Goal: Information Seeking & Learning: Check status

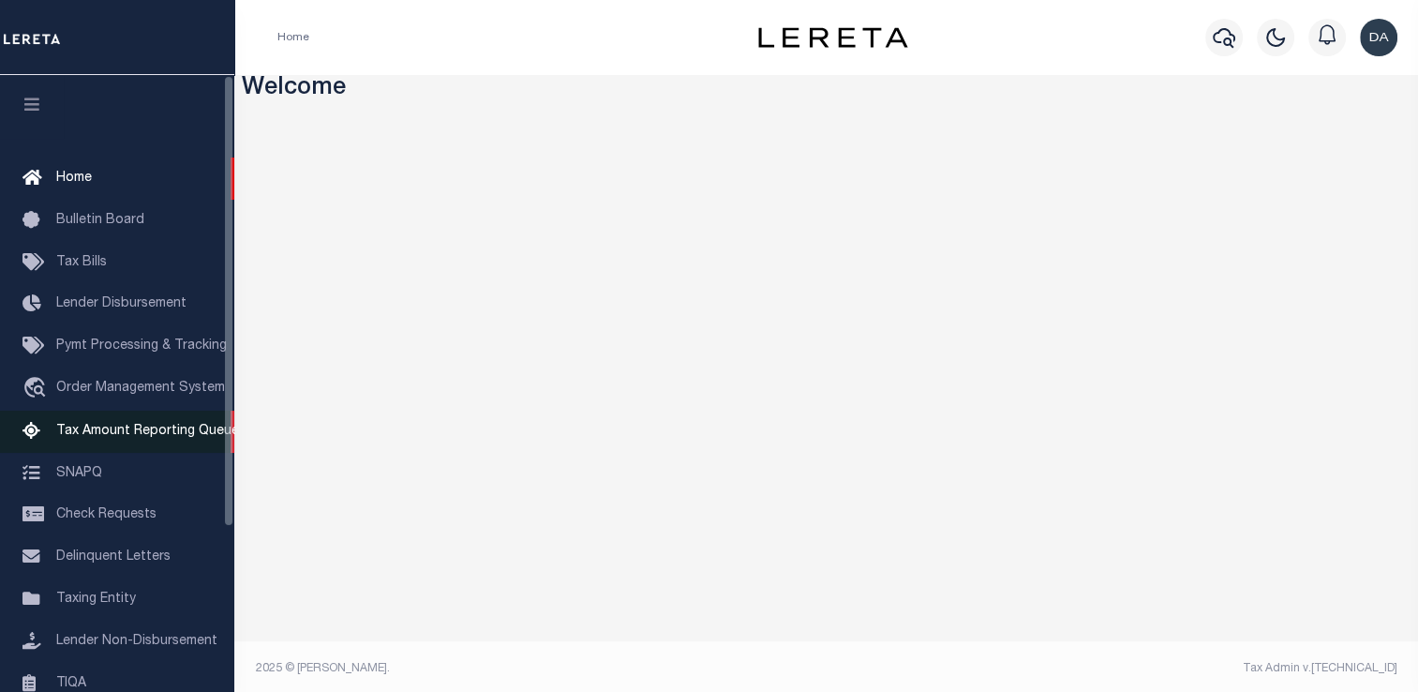
click at [116, 416] on link "Tax Amount Reporting Queue" at bounding box center [117, 431] width 234 height 42
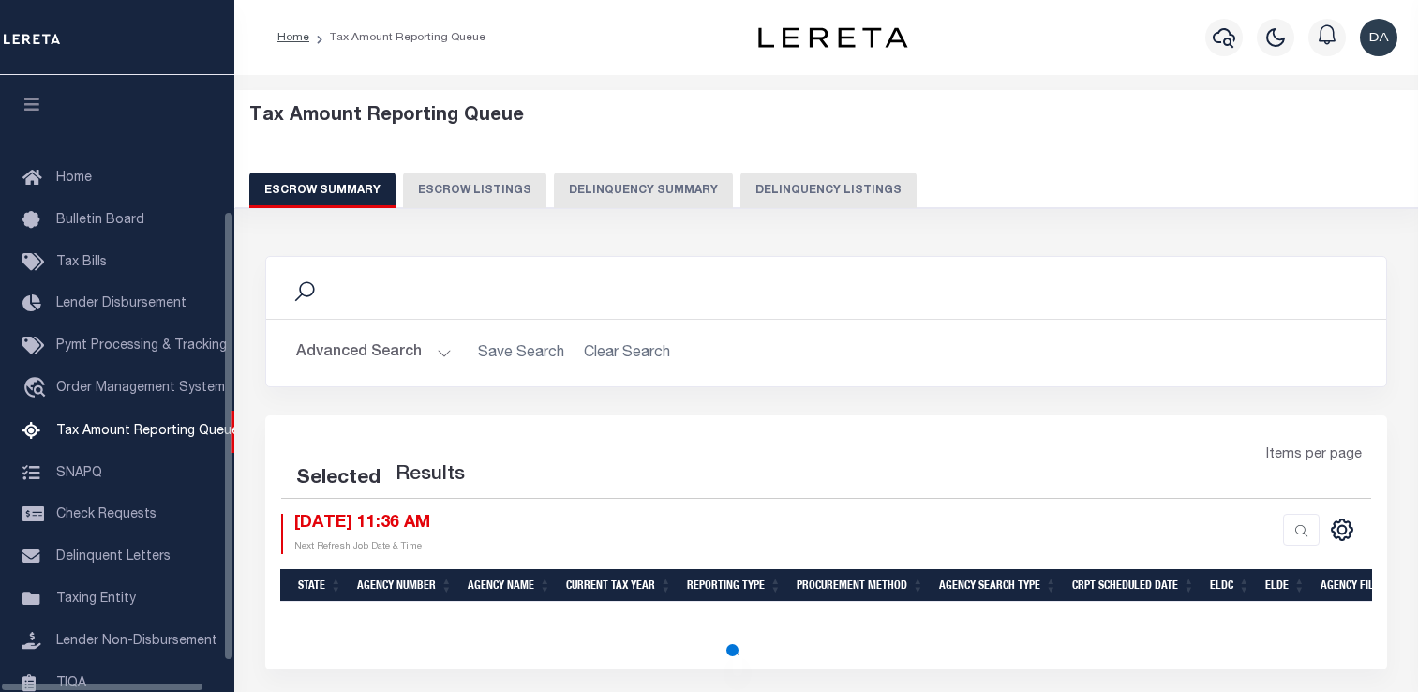
select select "100"
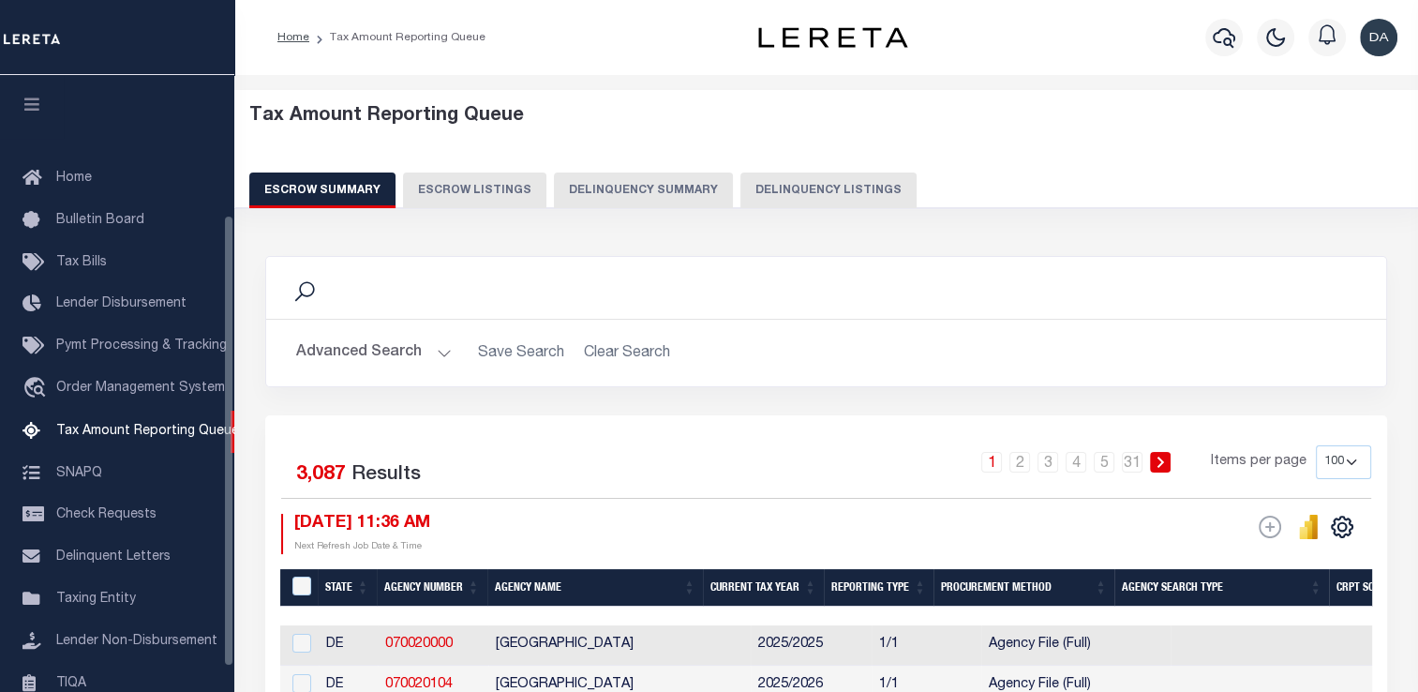
scroll to position [191, 0]
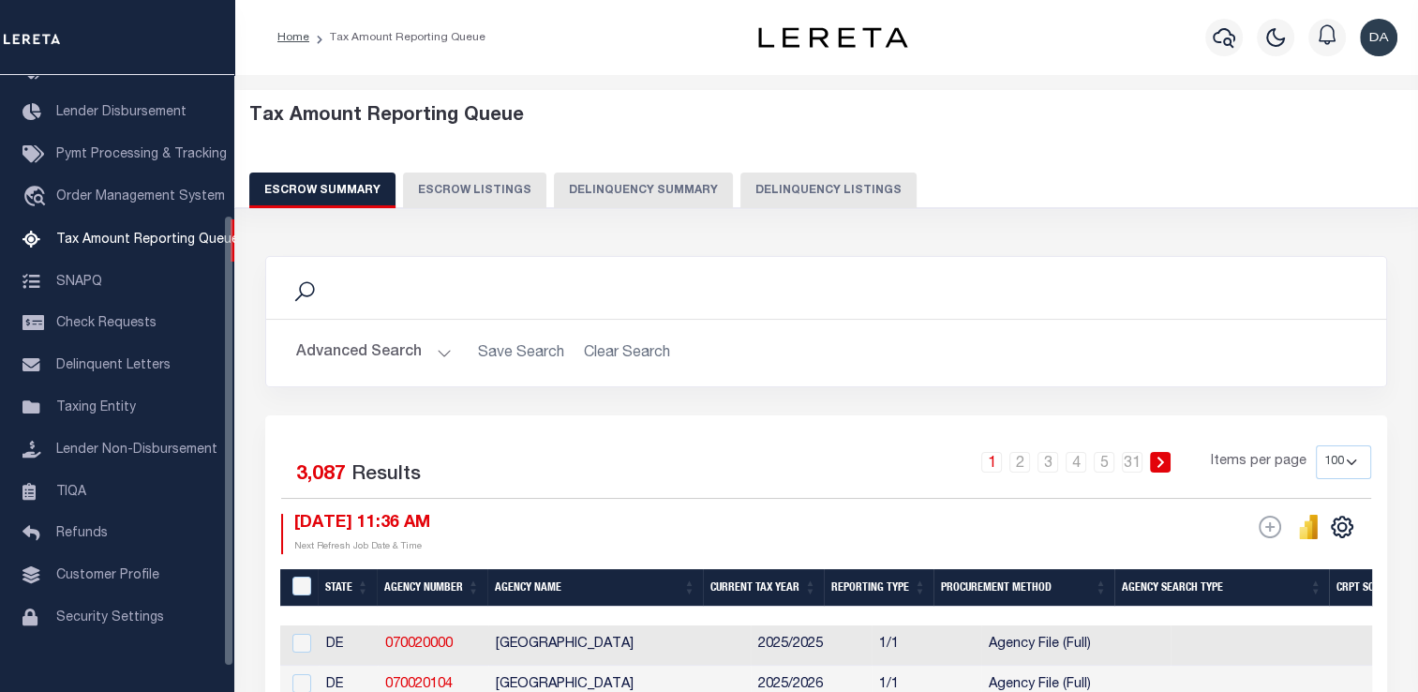
click at [630, 192] on button "Delinquency Summary" at bounding box center [643, 190] width 179 height 36
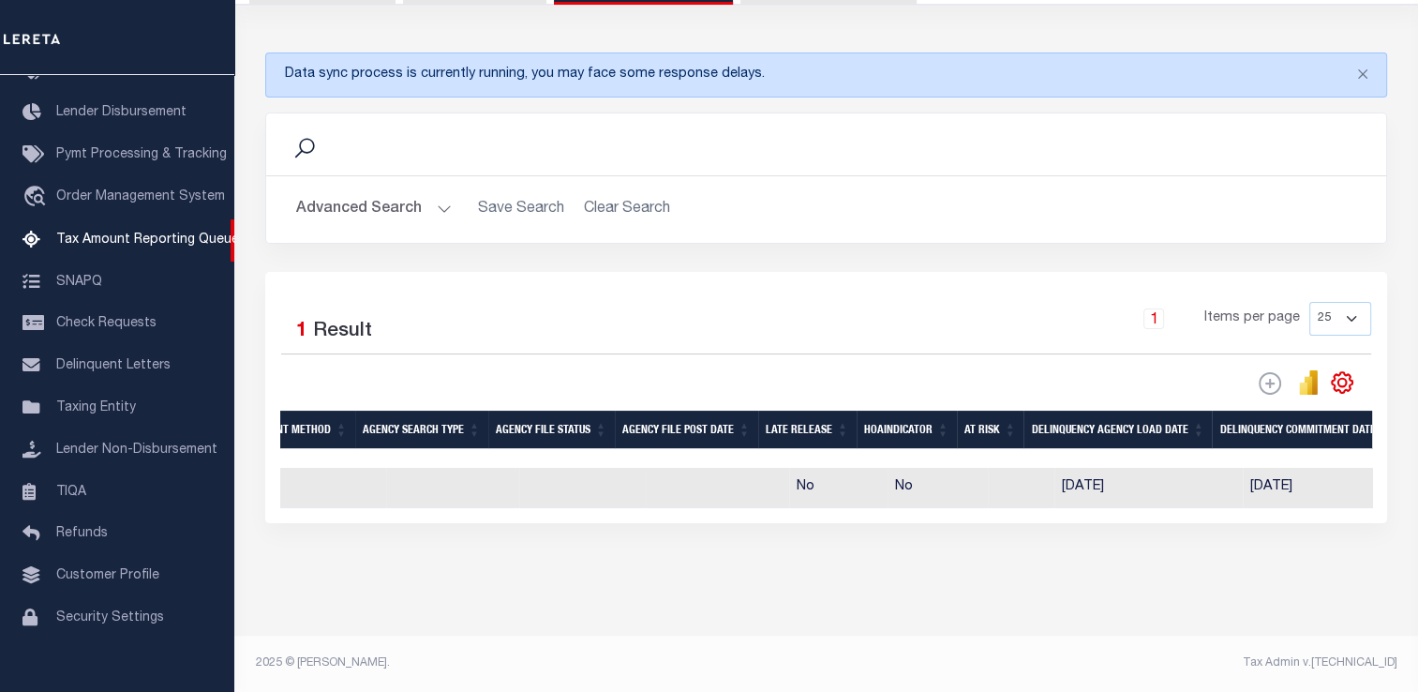
scroll to position [0, 862]
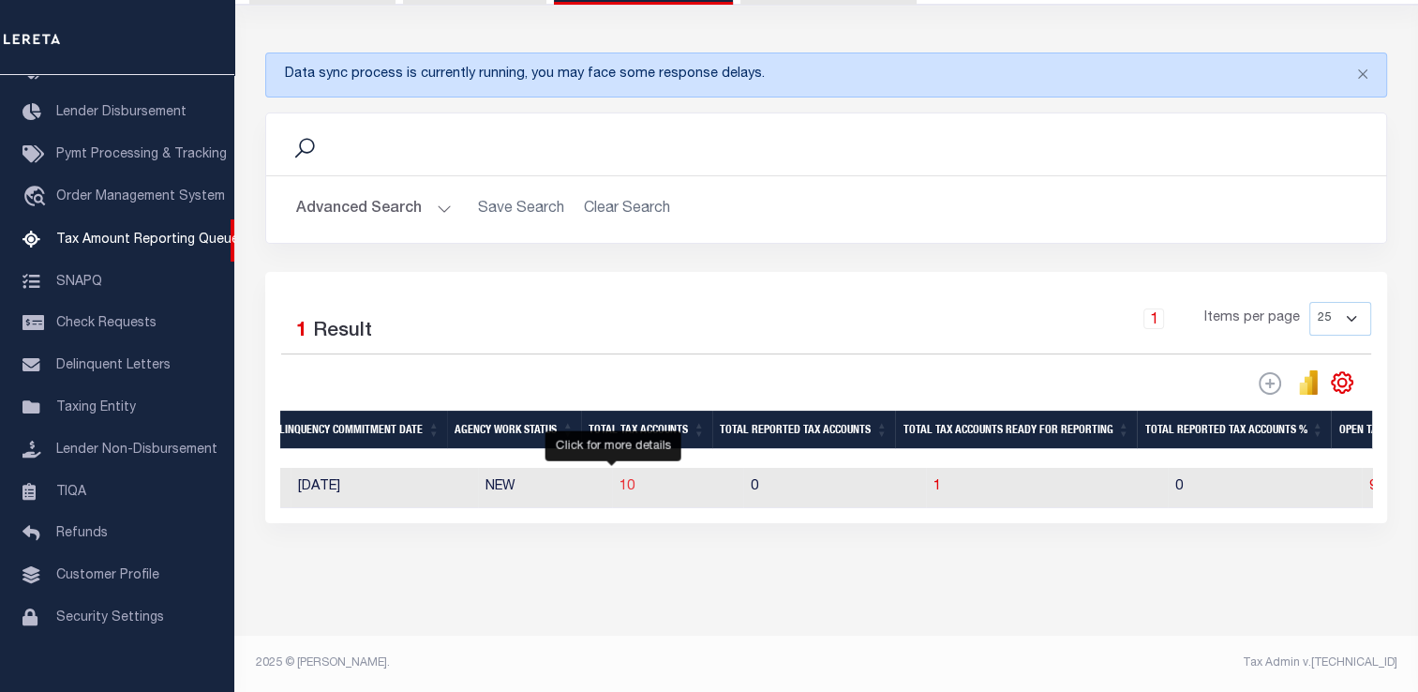
click at [619, 480] on span "10" at bounding box center [626, 486] width 15 height 13
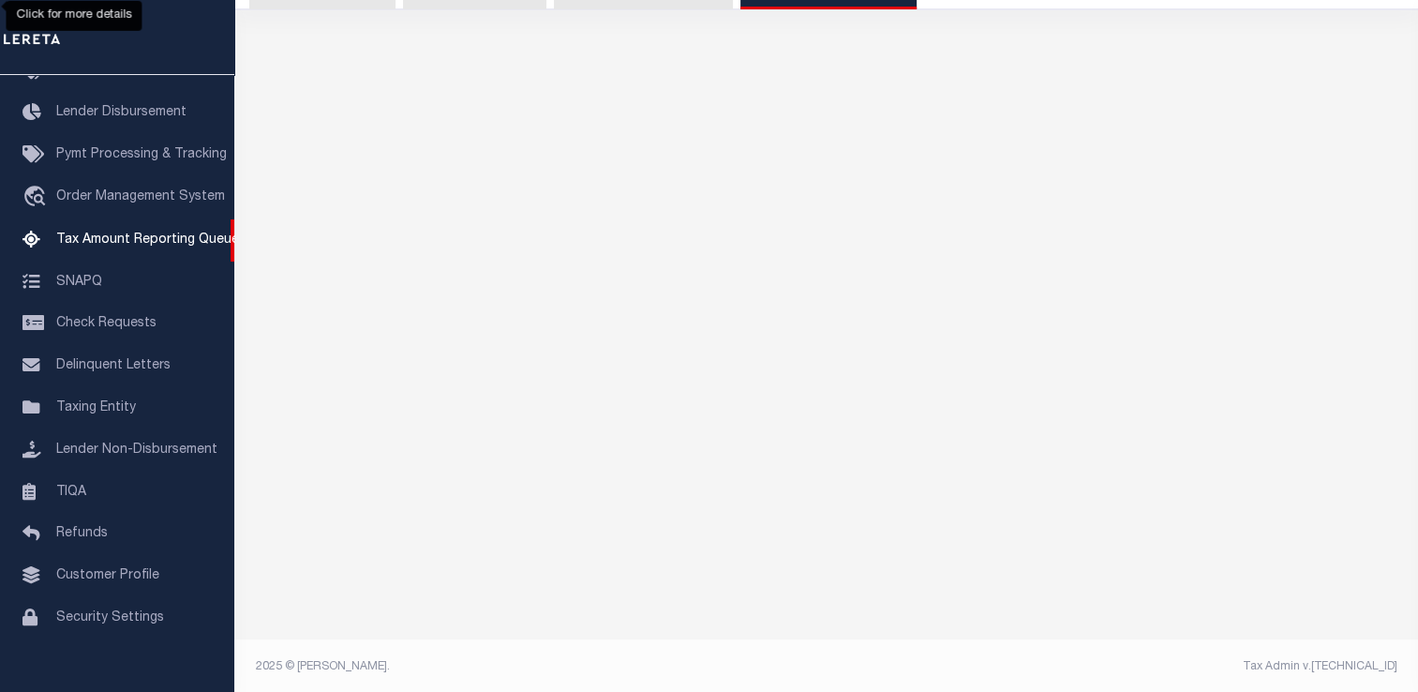
select select "100"
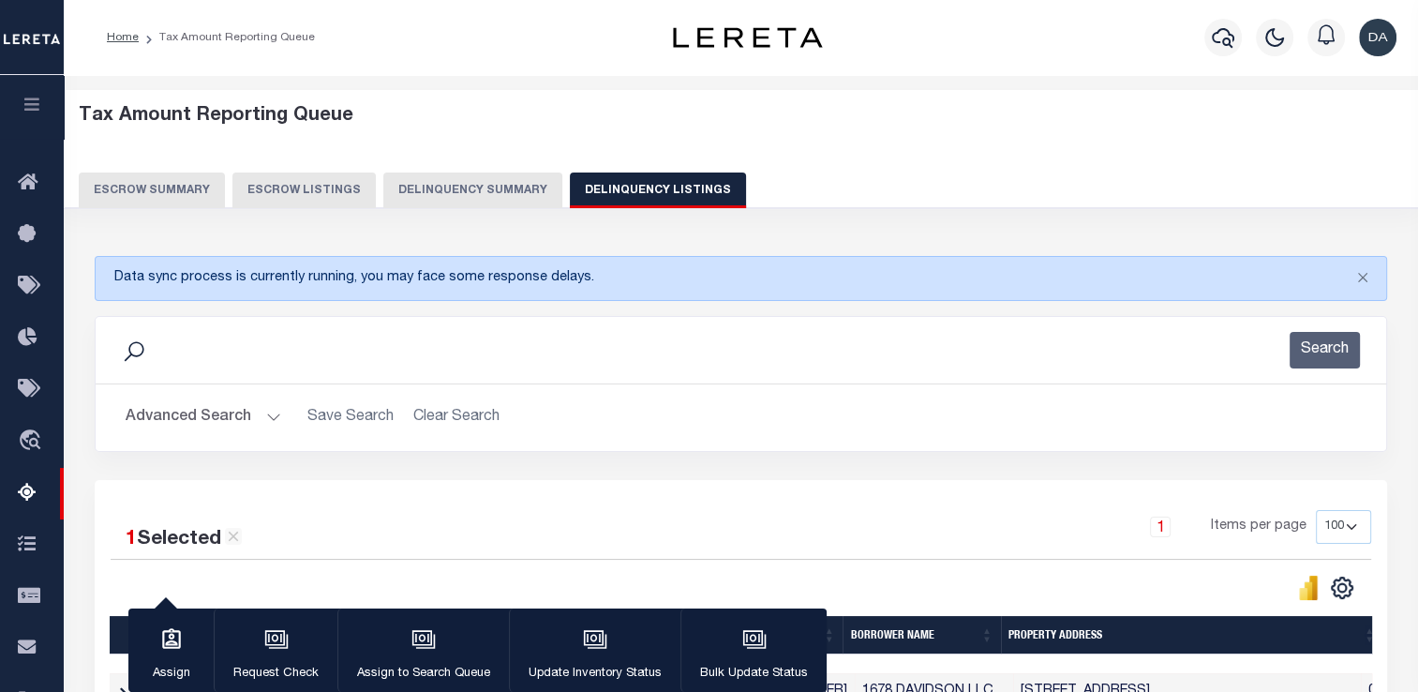
click at [424, 180] on button "Delinquency Summary" at bounding box center [472, 190] width 179 height 36
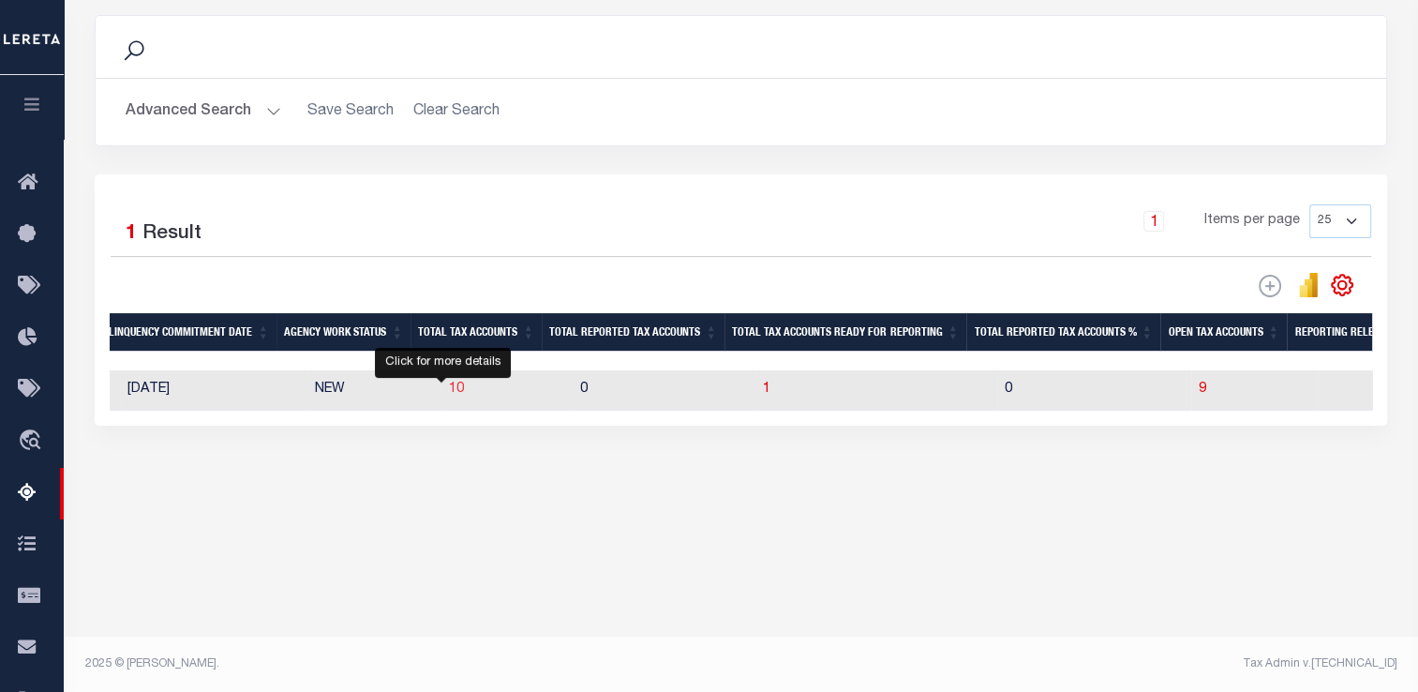
click at [449, 394] on span "10" at bounding box center [456, 388] width 15 height 13
select select "100"
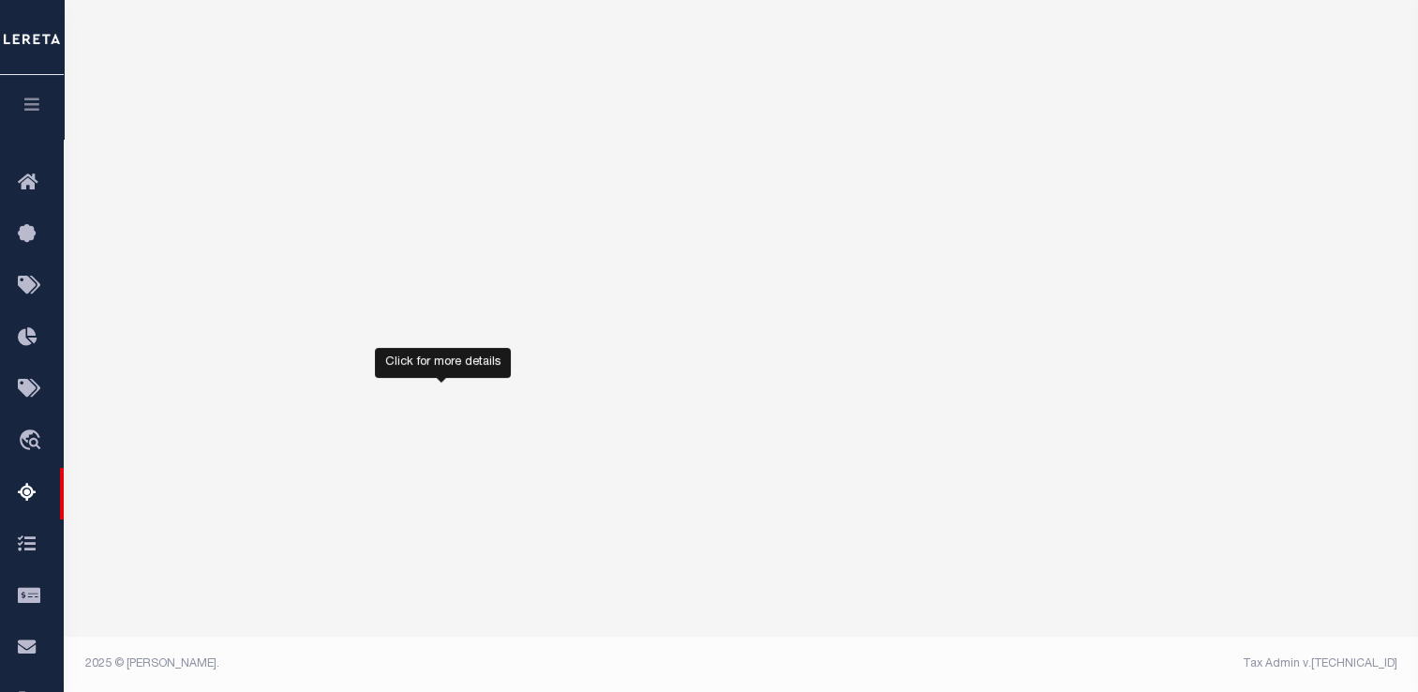
select select "100"
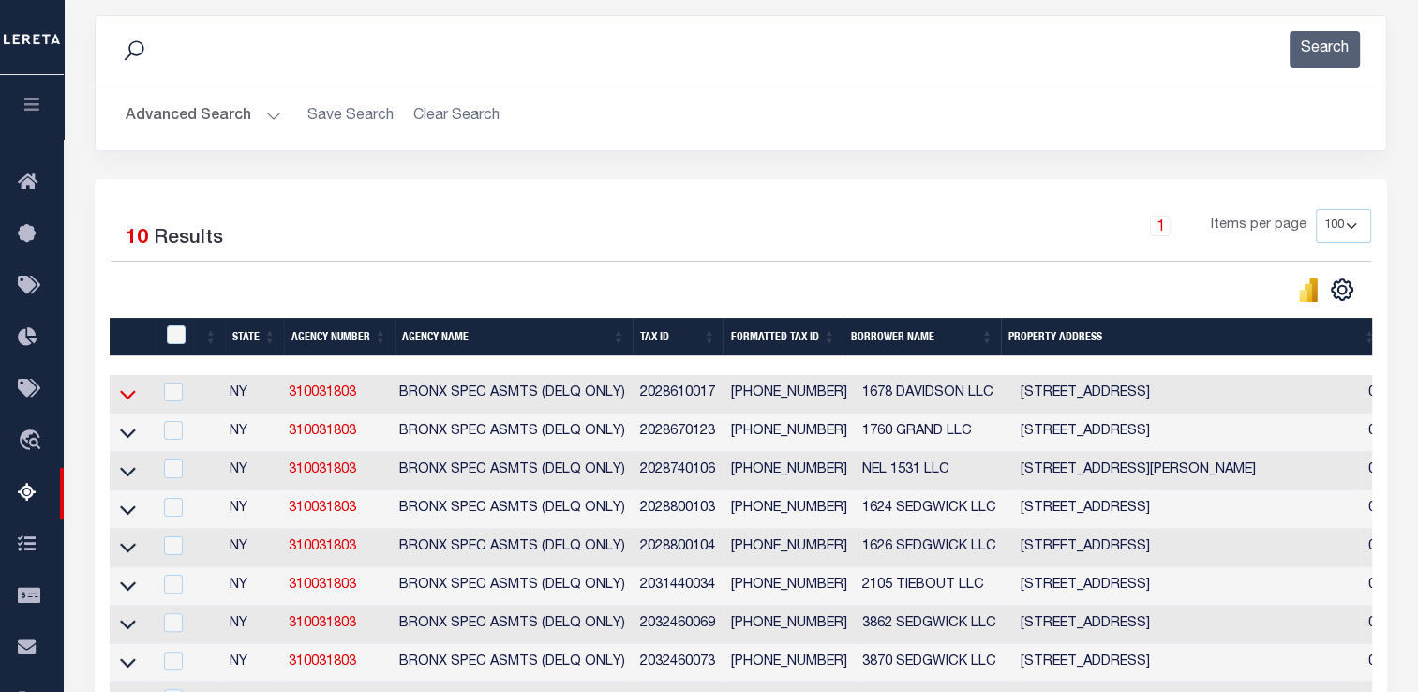
click at [124, 392] on icon at bounding box center [128, 394] width 16 height 20
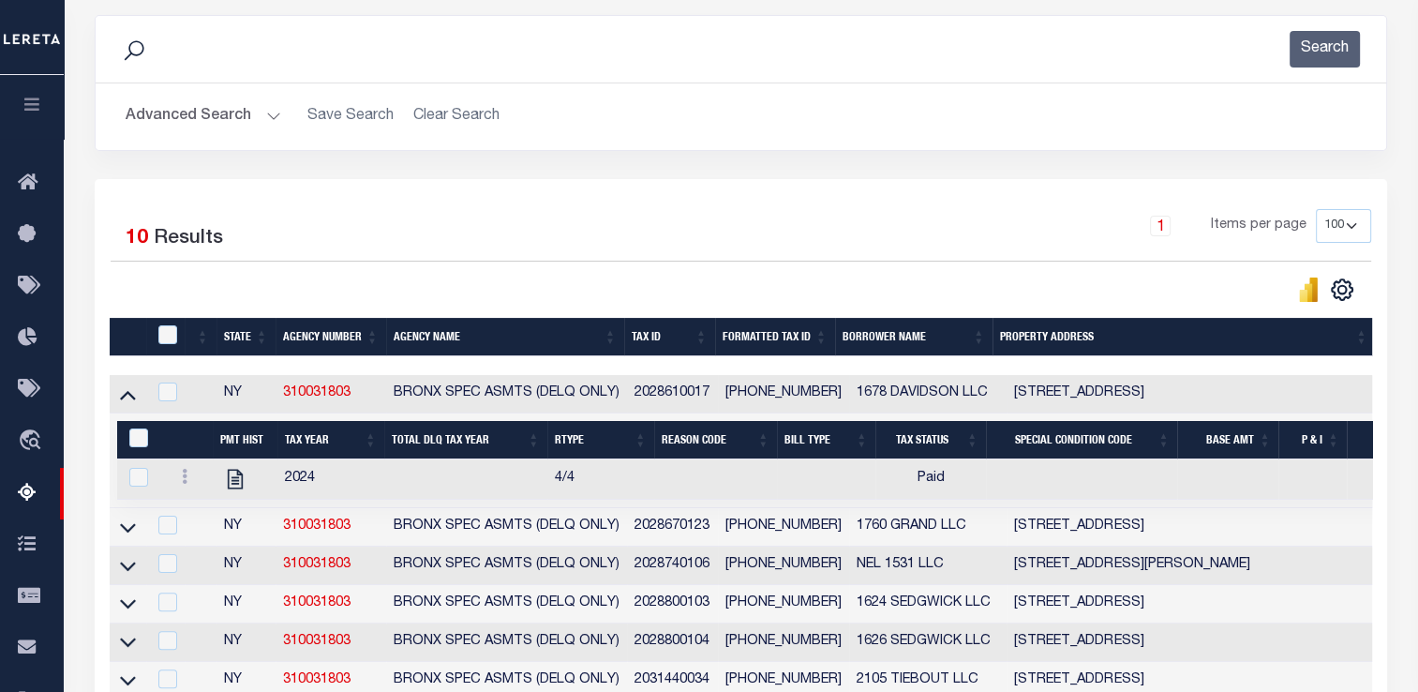
drag, startPoint x: 890, startPoint y: 568, endPoint x: 704, endPoint y: 573, distance: 186.6
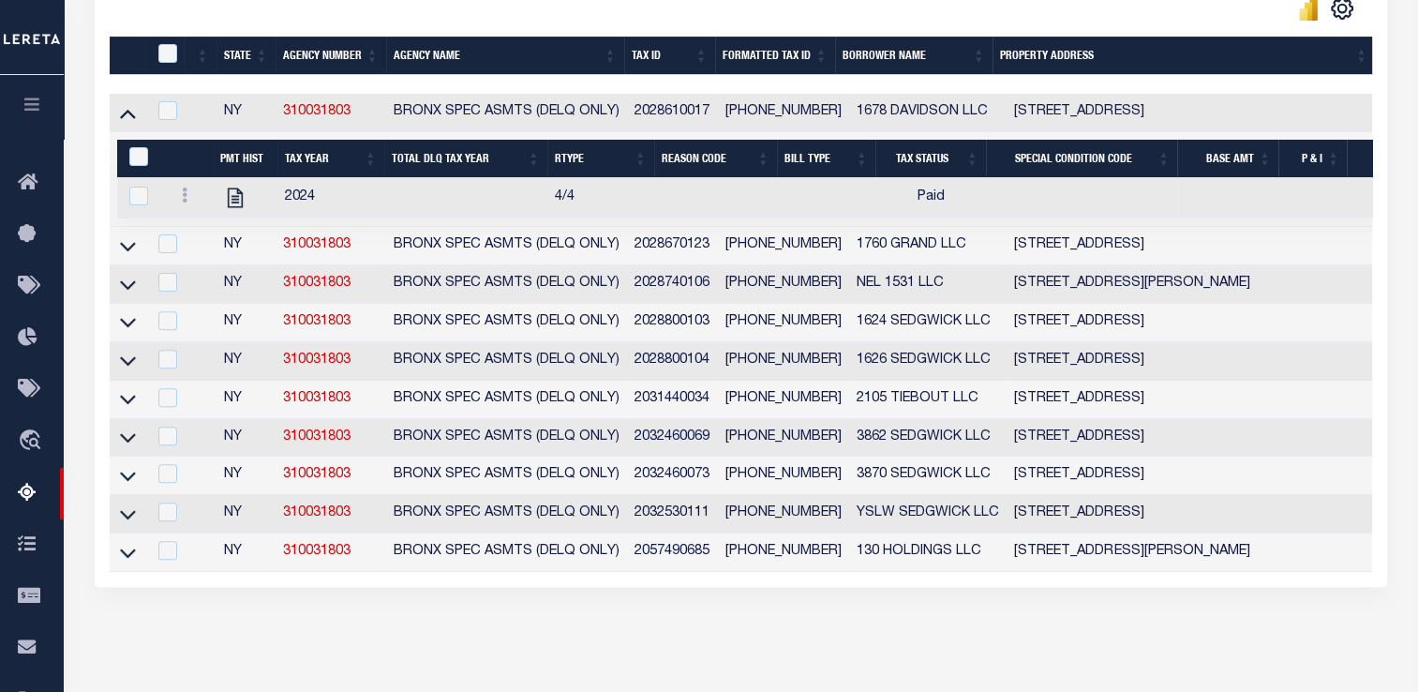
scroll to position [394, 0]
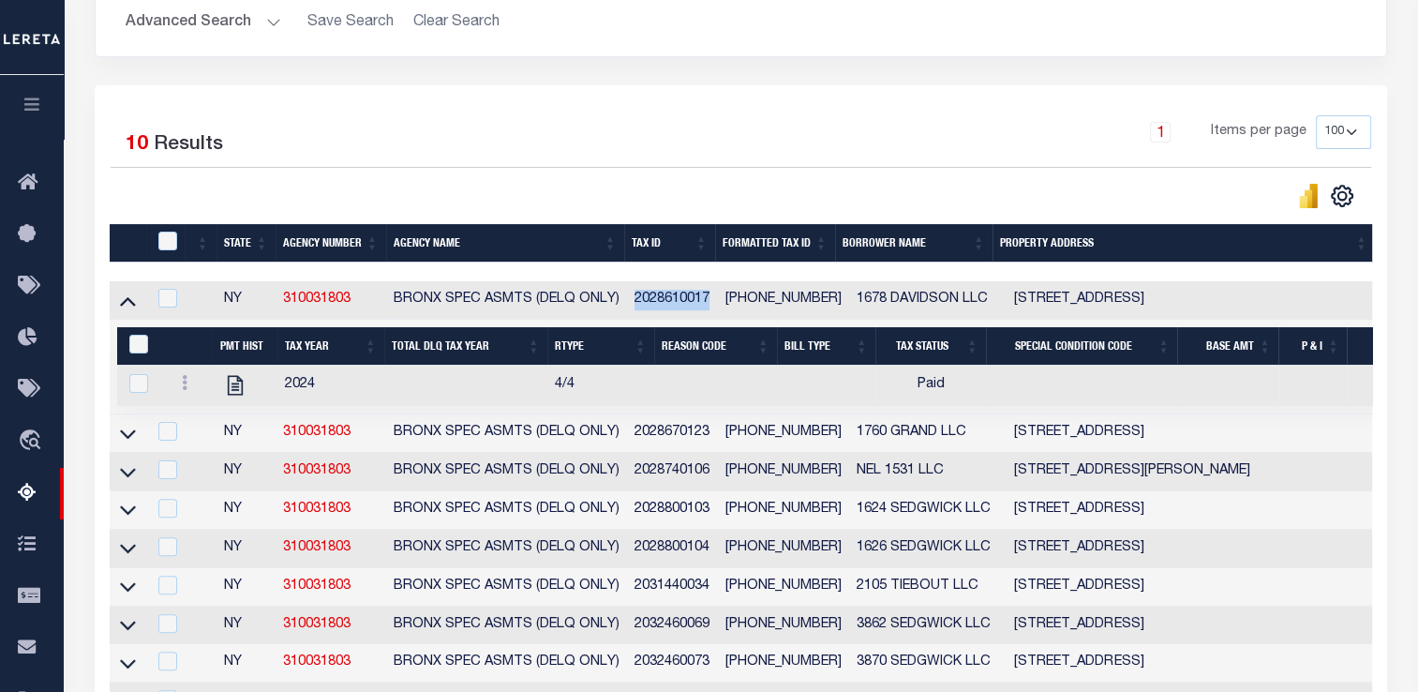
drag, startPoint x: 630, startPoint y: 300, endPoint x: 709, endPoint y: 295, distance: 79.8
click at [709, 295] on td "2028610017" at bounding box center [672, 300] width 91 height 38
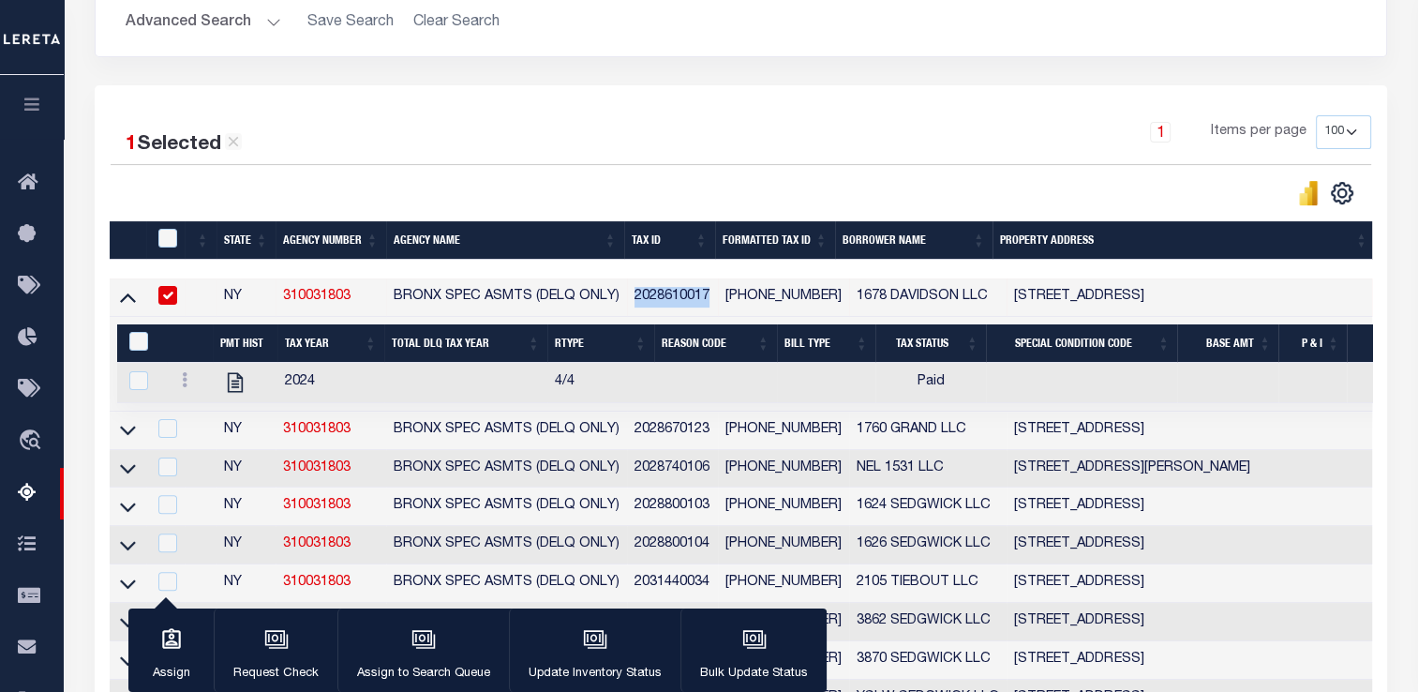
copy td "2028610017"
drag, startPoint x: 365, startPoint y: 291, endPoint x: 277, endPoint y: 294, distance: 88.1
click at [277, 294] on td "310031803" at bounding box center [330, 297] width 111 height 38
checkbox input "false"
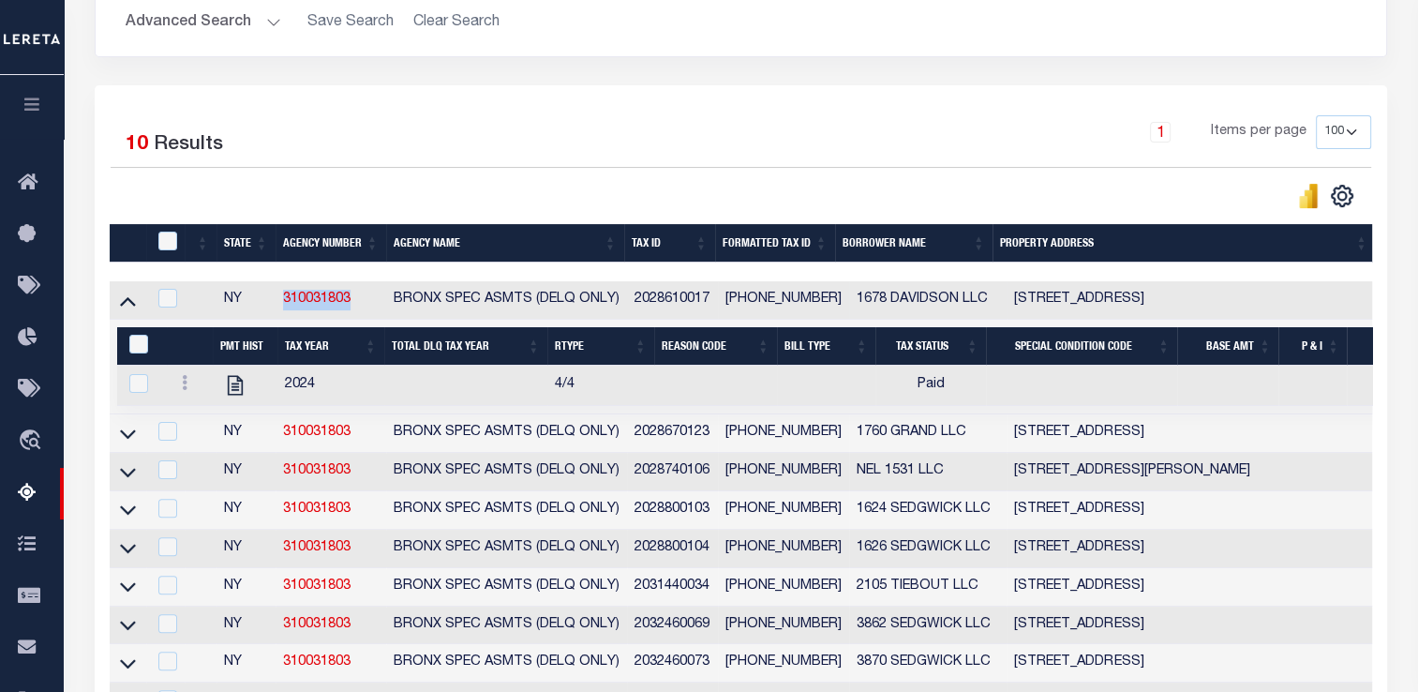
copy link "310031803"
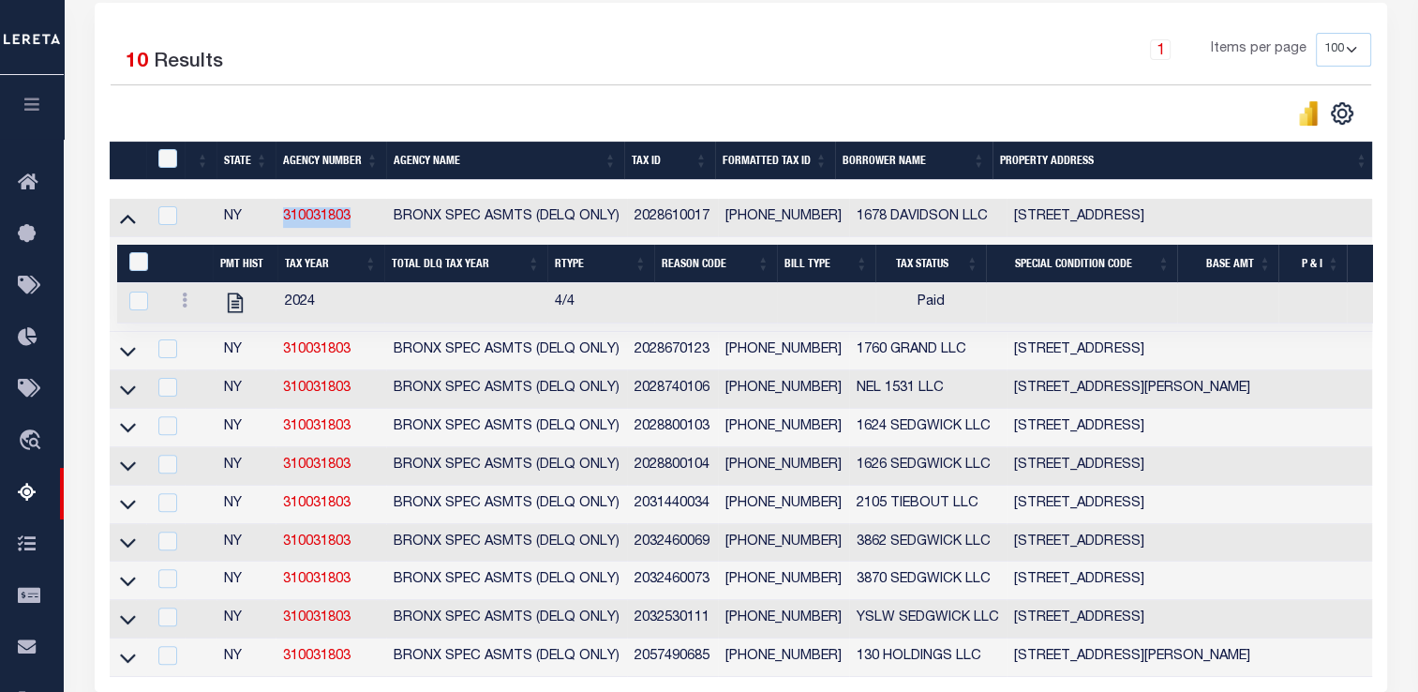
scroll to position [8, 0]
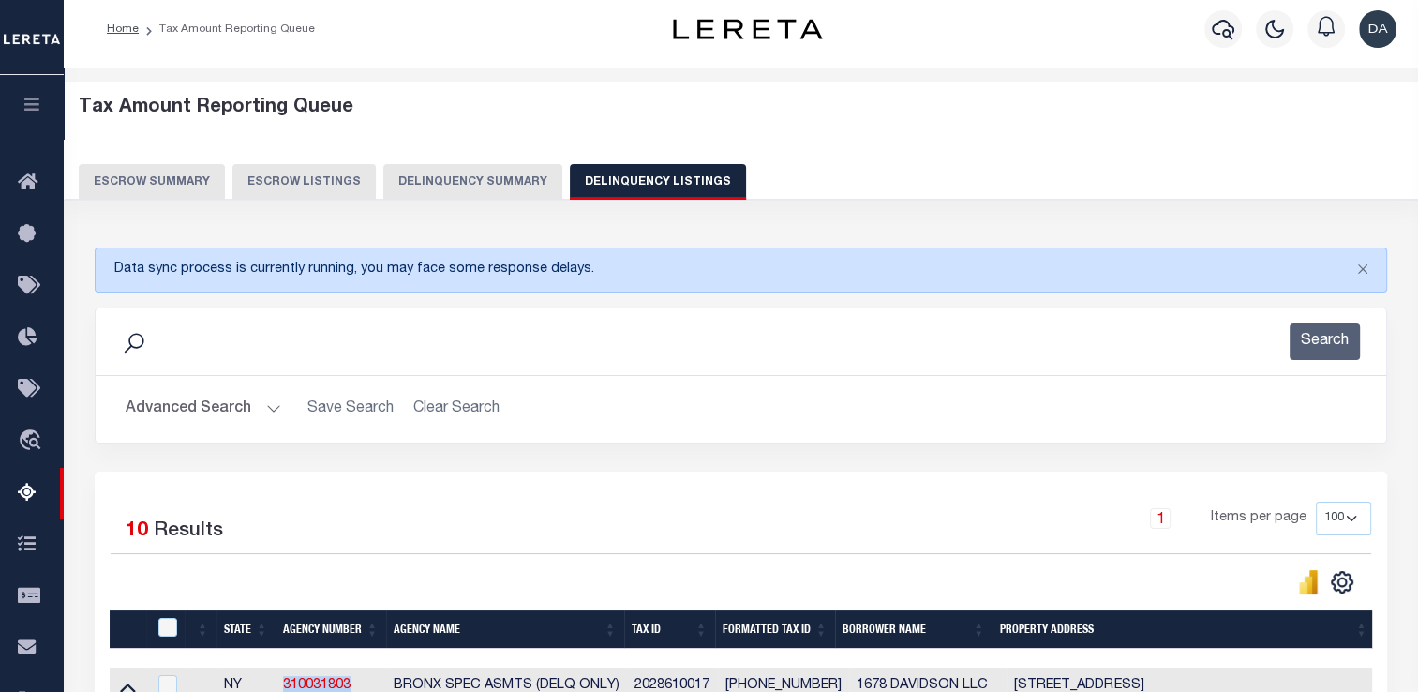
click at [469, 178] on button "Delinquency Summary" at bounding box center [472, 182] width 179 height 36
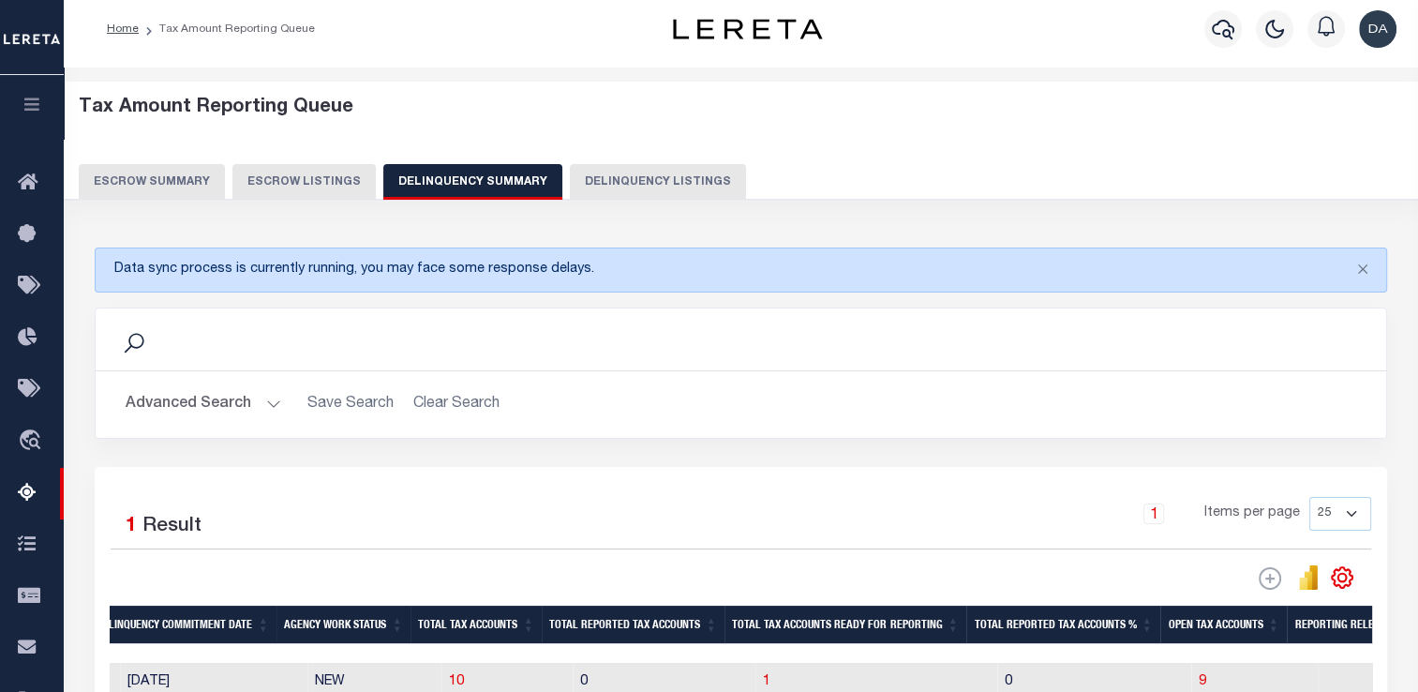
drag, startPoint x: 300, startPoint y: 177, endPoint x: 319, endPoint y: 204, distance: 33.0
click at [300, 178] on button "Escrow Listings" at bounding box center [303, 182] width 143 height 36
select select "100"
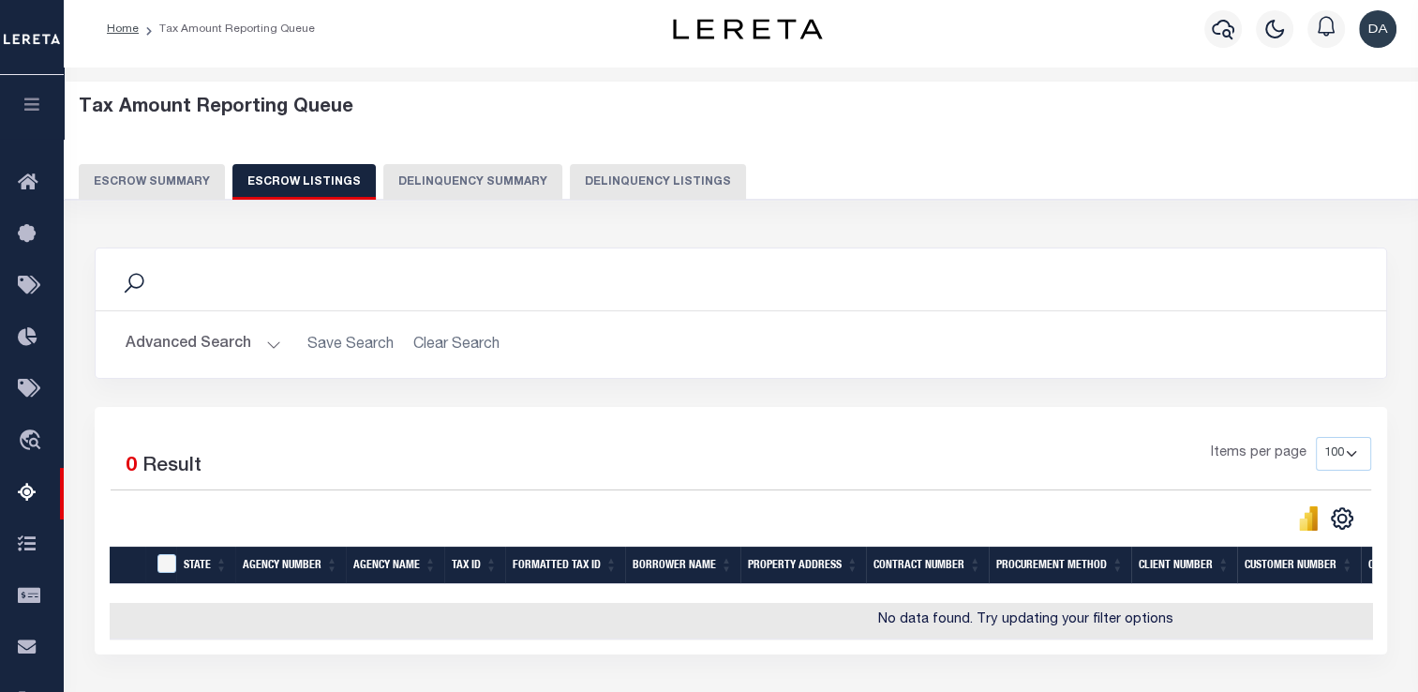
scroll to position [102, 0]
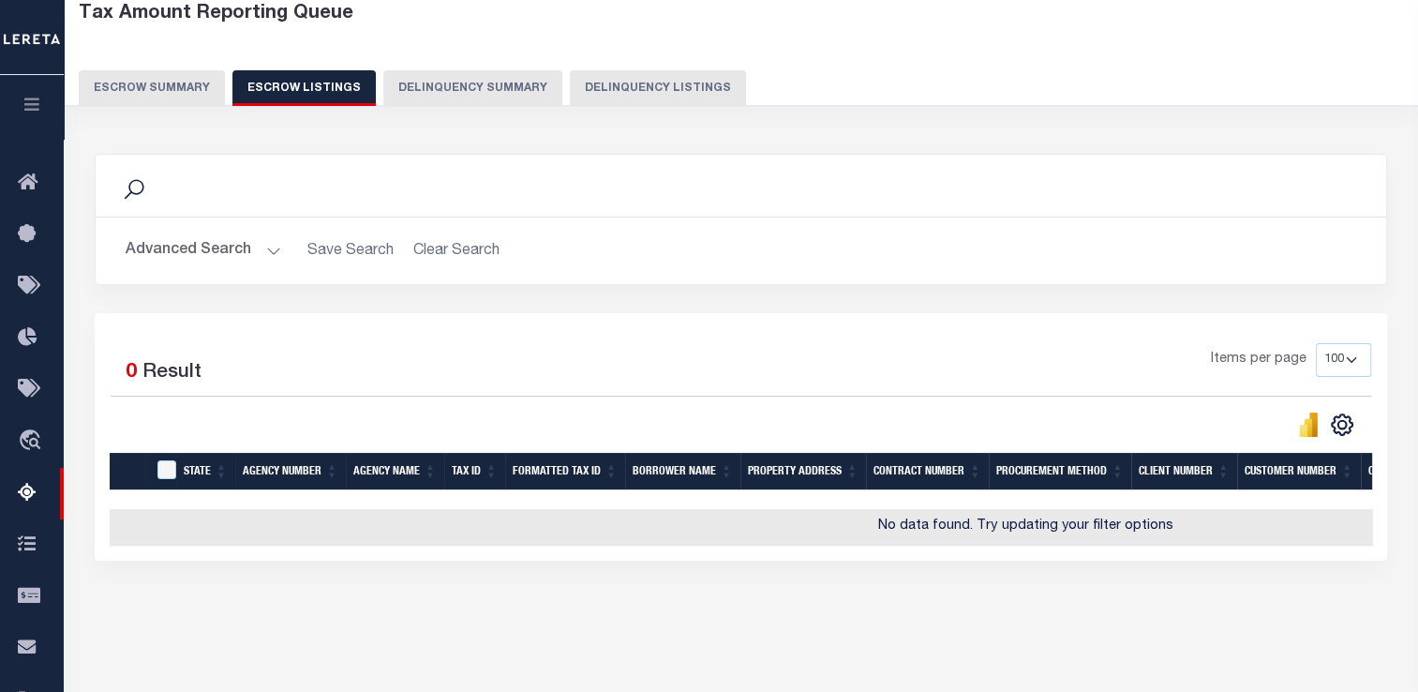
click at [194, 247] on button "Advanced Search" at bounding box center [204, 250] width 156 height 37
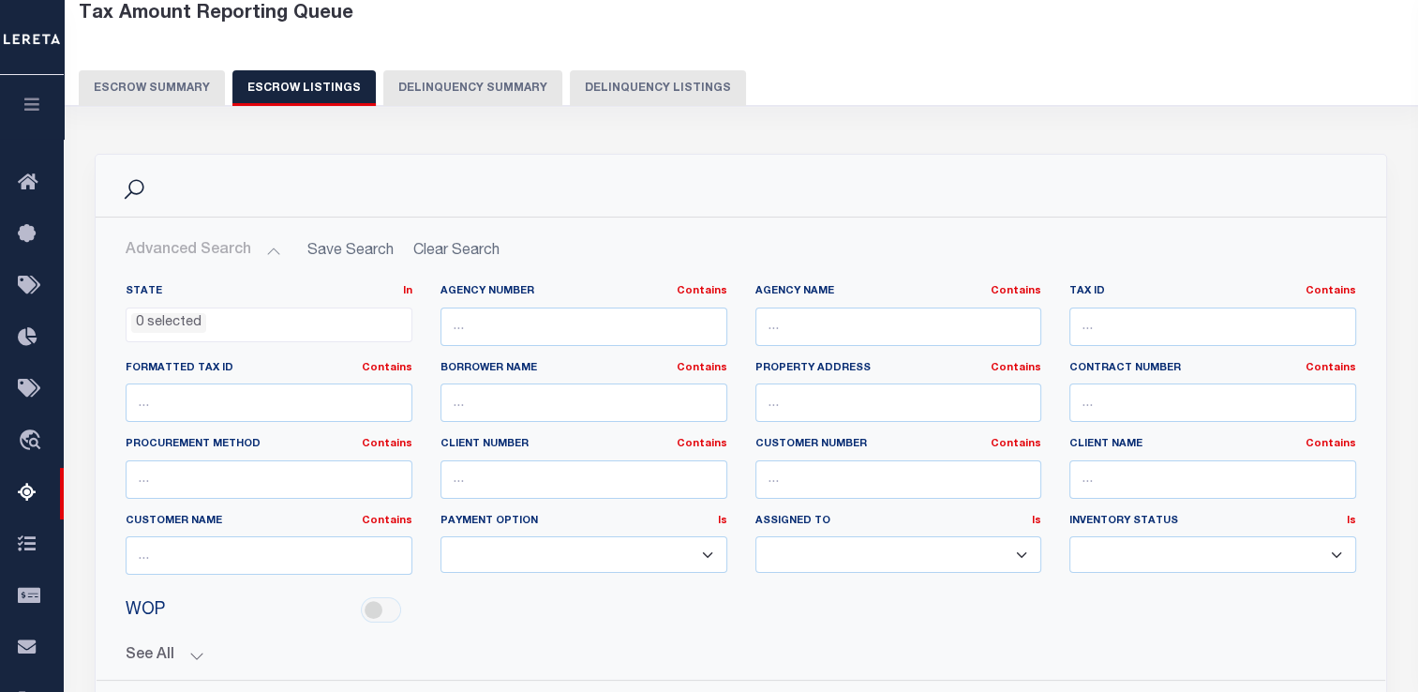
click at [494, 130] on div "Tax Amount Reporting Queue Escrow Summary Escrow Listings Delinquency Summary" at bounding box center [741, 61] width 1391 height 147
click at [487, 85] on button "Delinquency Summary" at bounding box center [472, 88] width 179 height 36
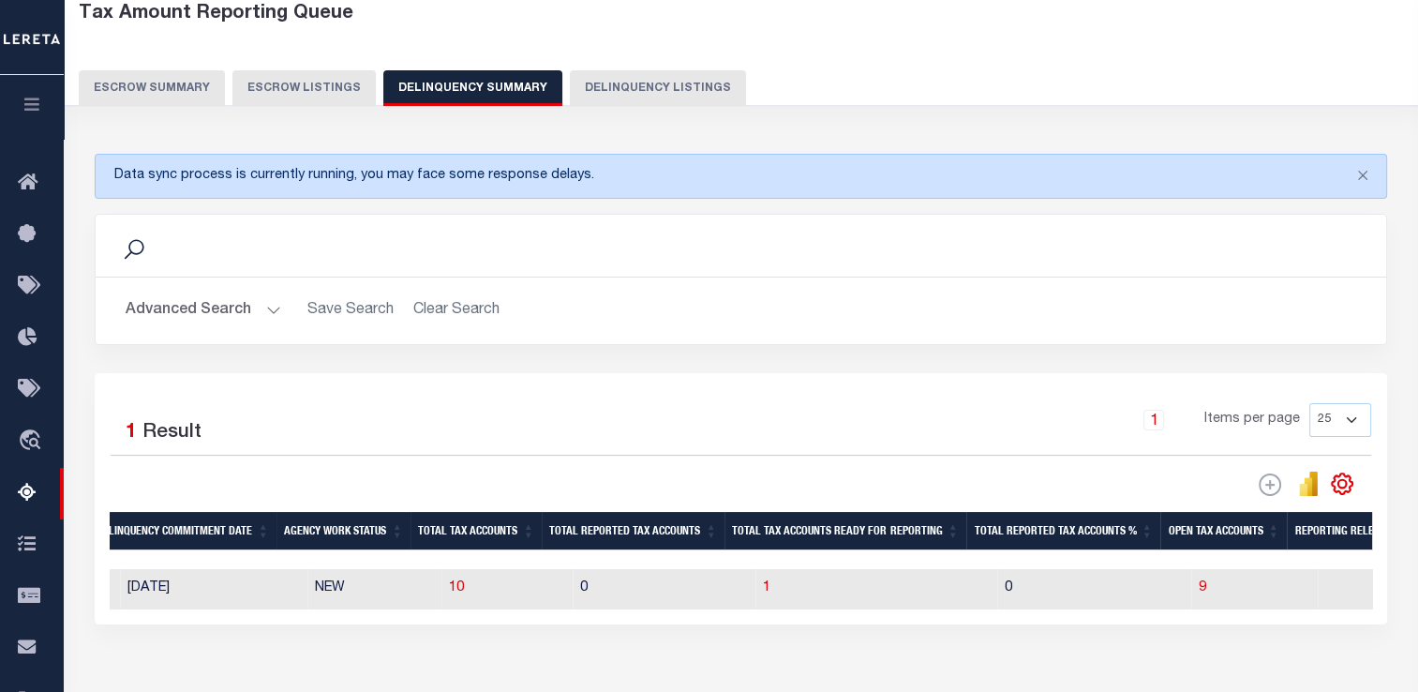
click at [173, 312] on button "Advanced Search" at bounding box center [204, 310] width 156 height 37
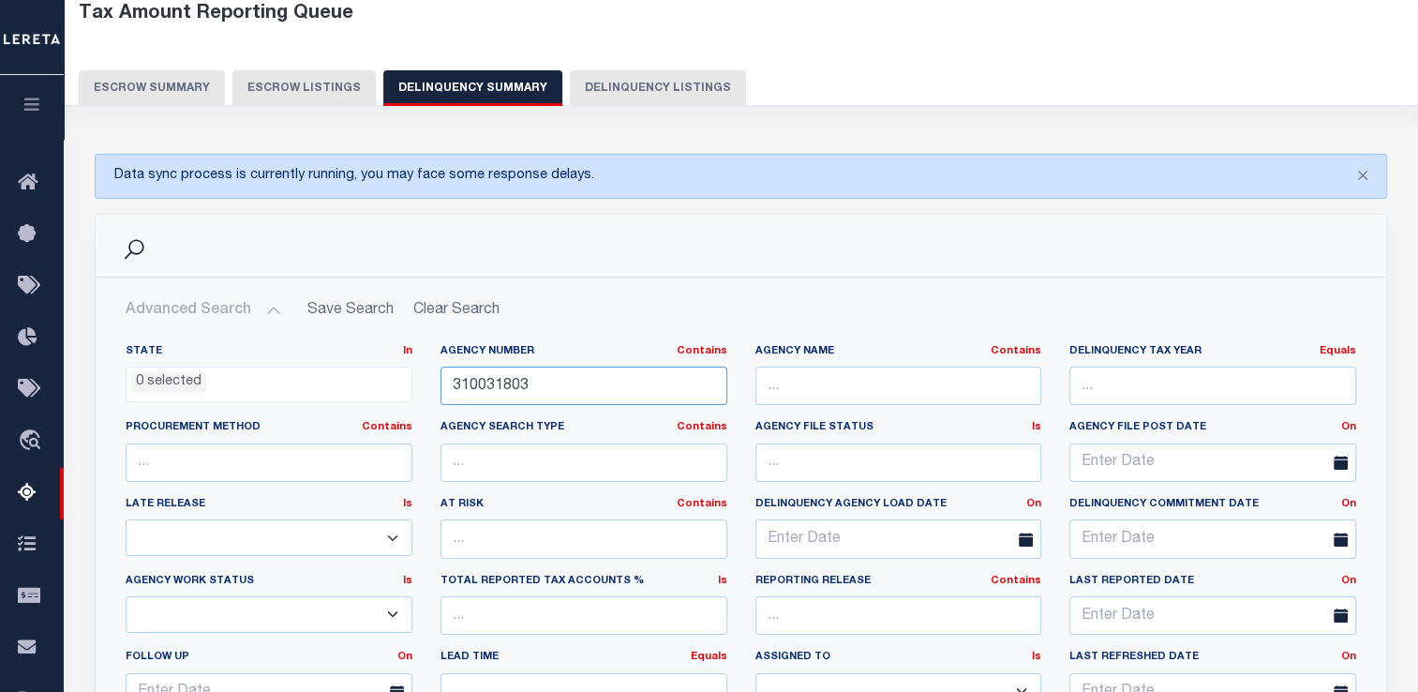
click at [618, 372] on input "310031803" at bounding box center [583, 385] width 287 height 38
click at [618, 371] on input "310031803" at bounding box center [583, 385] width 287 height 38
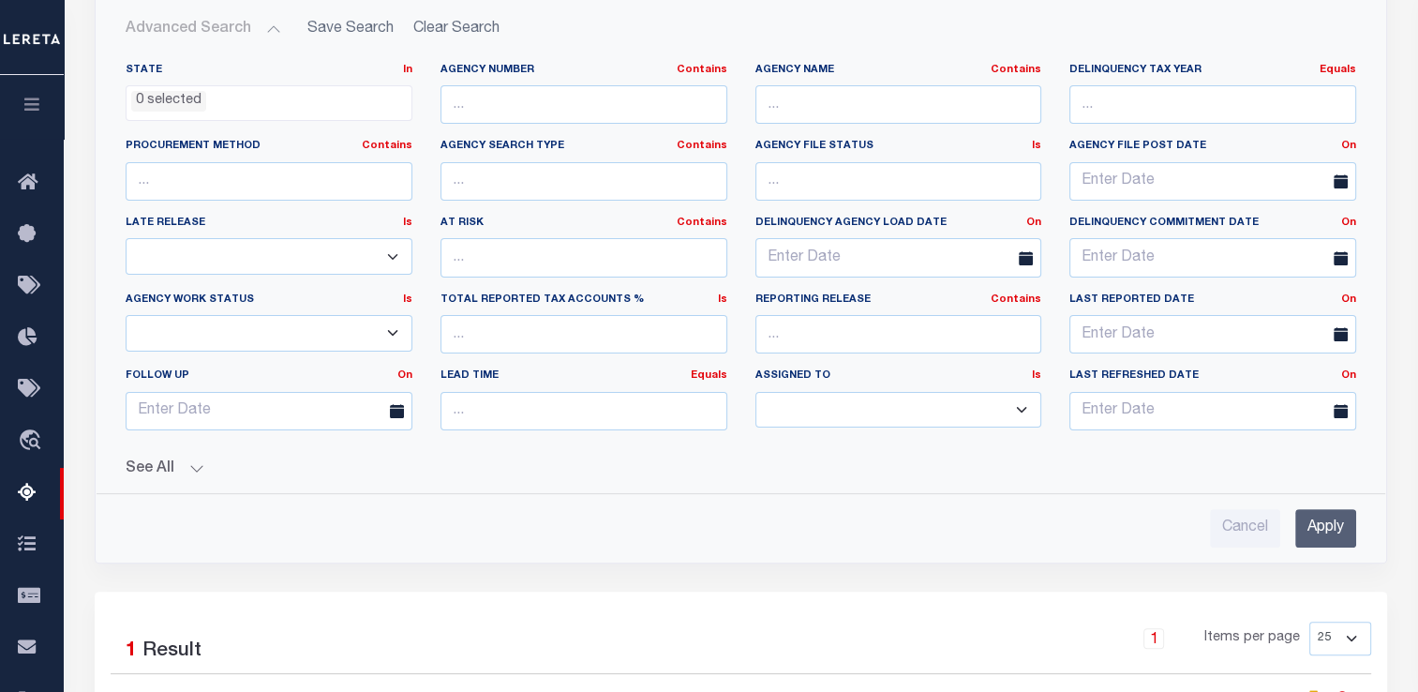
click at [1327, 510] on input "Apply" at bounding box center [1325, 528] width 61 height 38
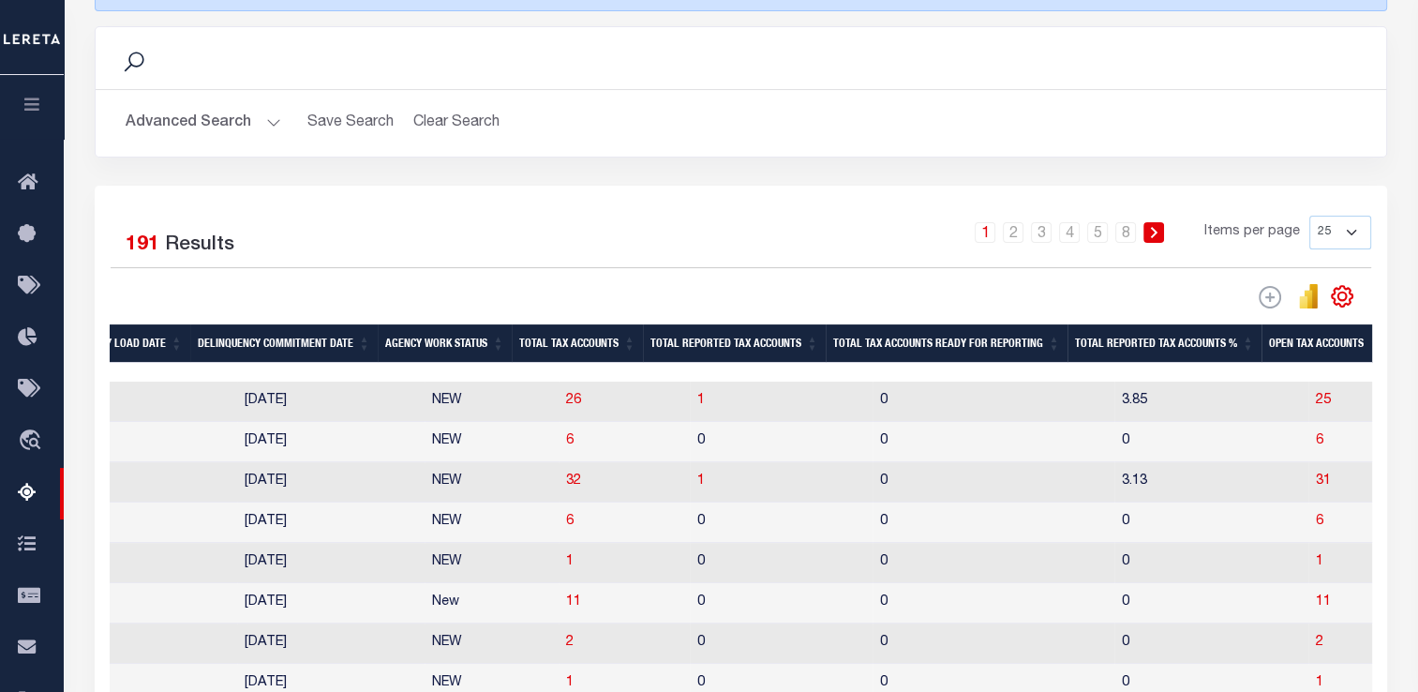
scroll to position [102, 0]
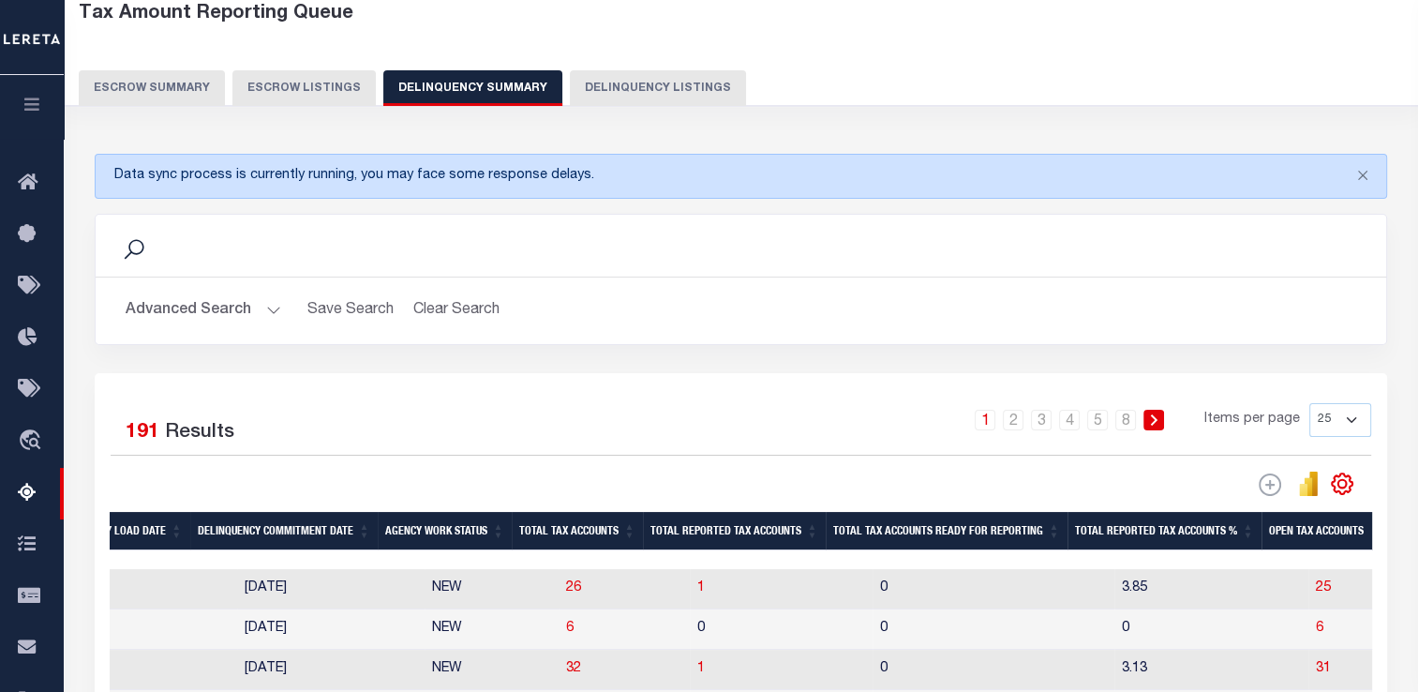
click at [176, 302] on button "Advanced Search" at bounding box center [204, 310] width 156 height 37
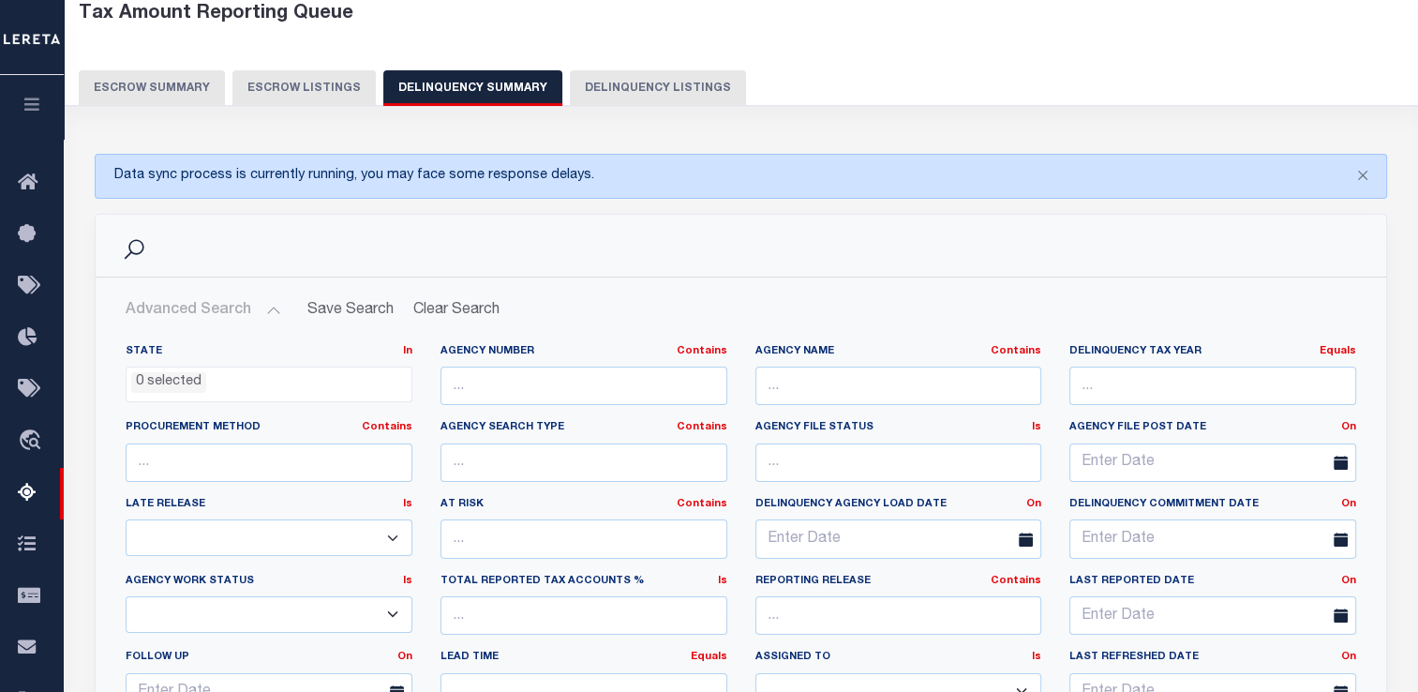
scroll to position [477, 0]
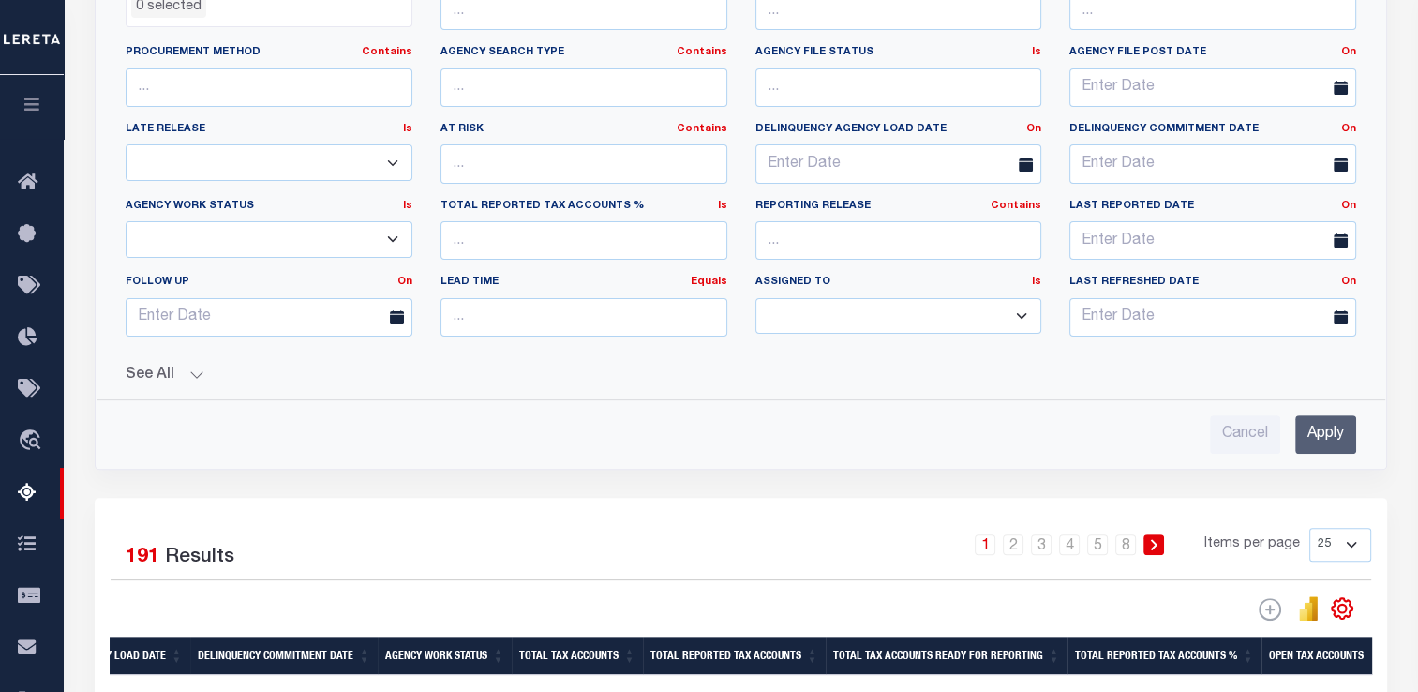
click at [321, 235] on select "In Progress Pending Agency Follow-up Pending QC Ready for Release Prep for Rele…" at bounding box center [269, 239] width 287 height 37
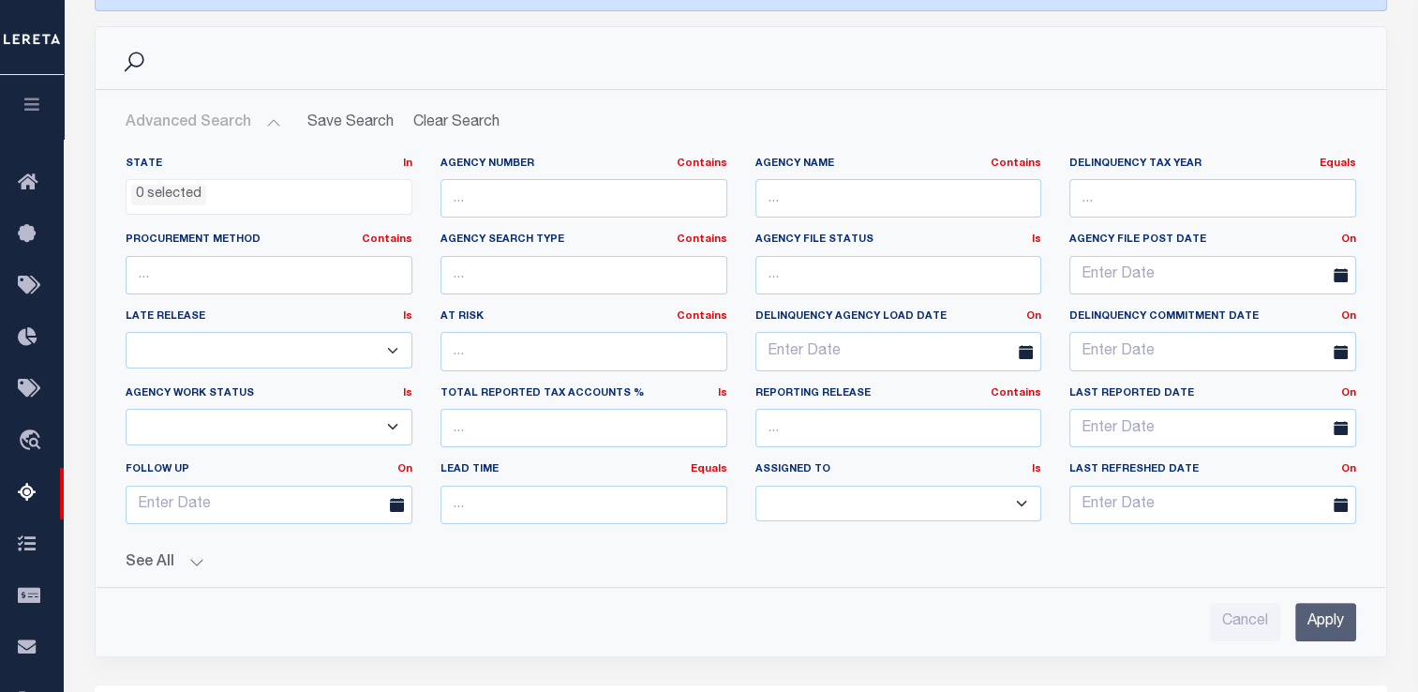
scroll to position [196, 0]
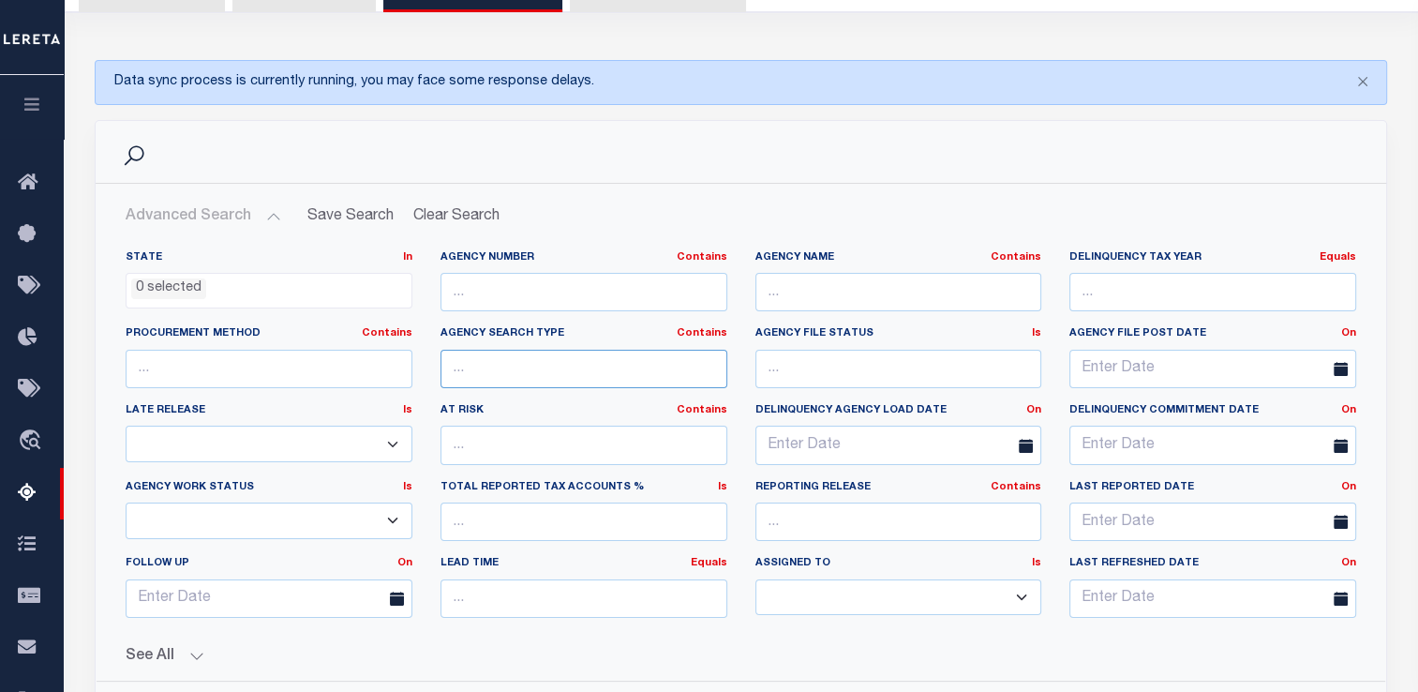
click at [470, 373] on input "text" at bounding box center [583, 369] width 287 height 38
click at [812, 366] on input "text" at bounding box center [898, 369] width 287 height 38
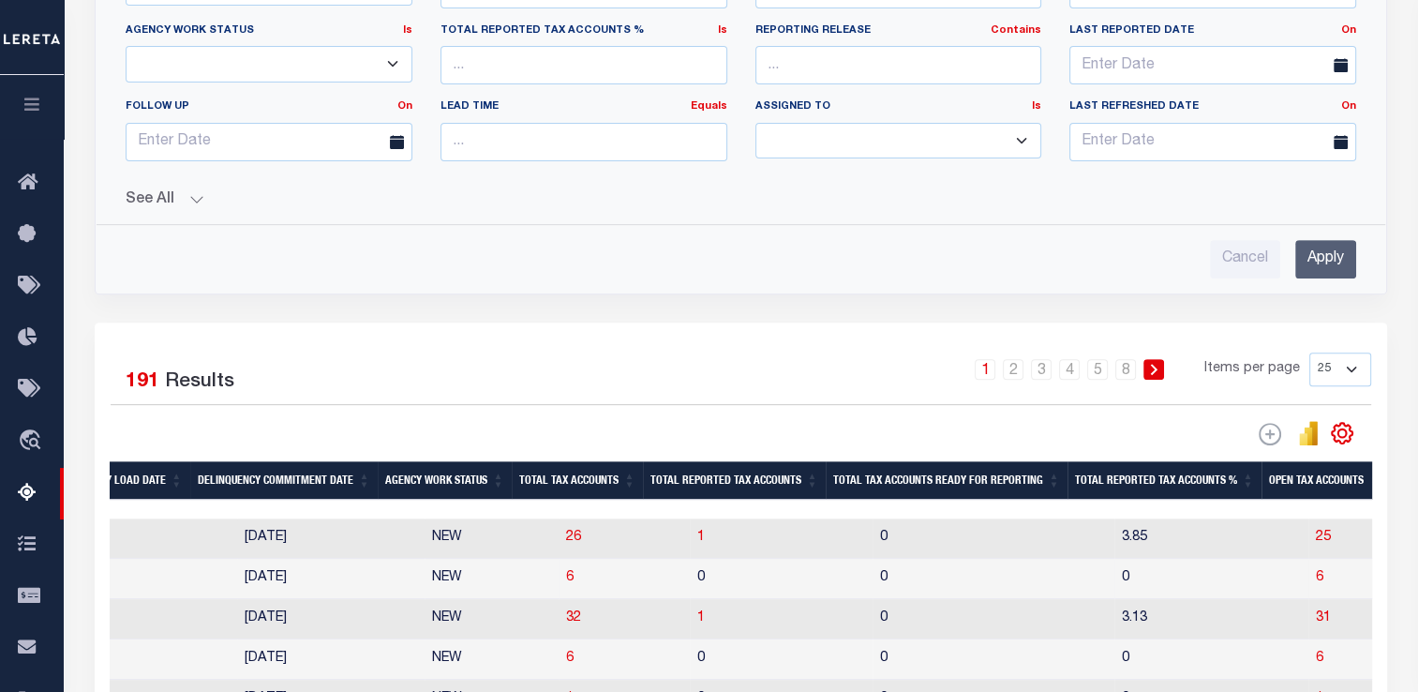
scroll to position [0, 1464]
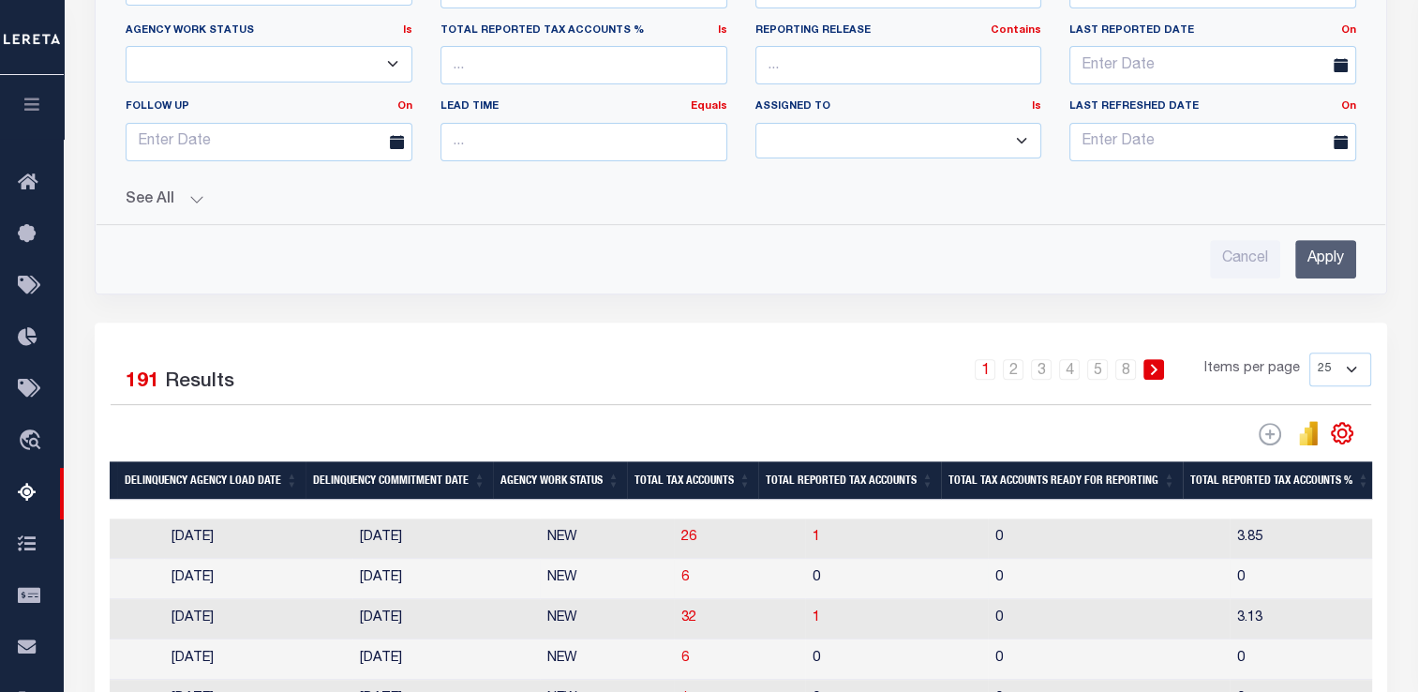
drag, startPoint x: 555, startPoint y: 583, endPoint x: 375, endPoint y: 562, distance: 181.1
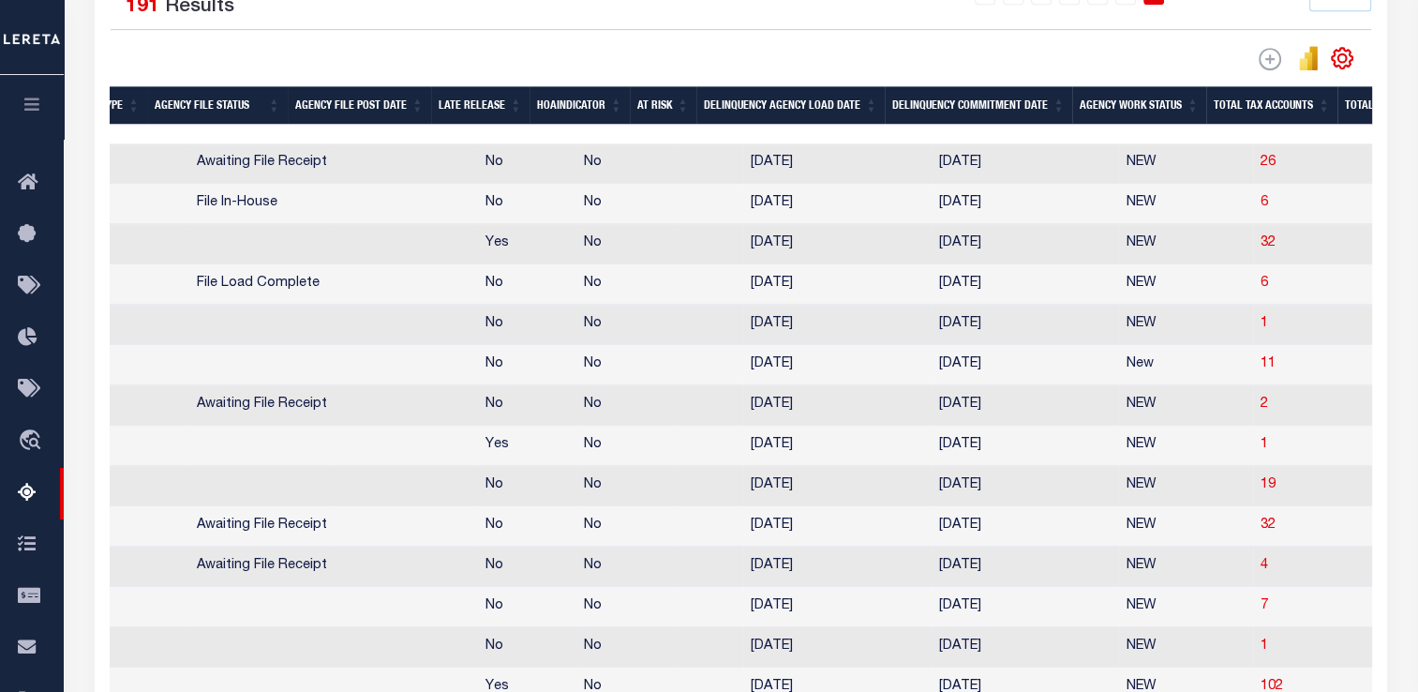
scroll to position [0, 498]
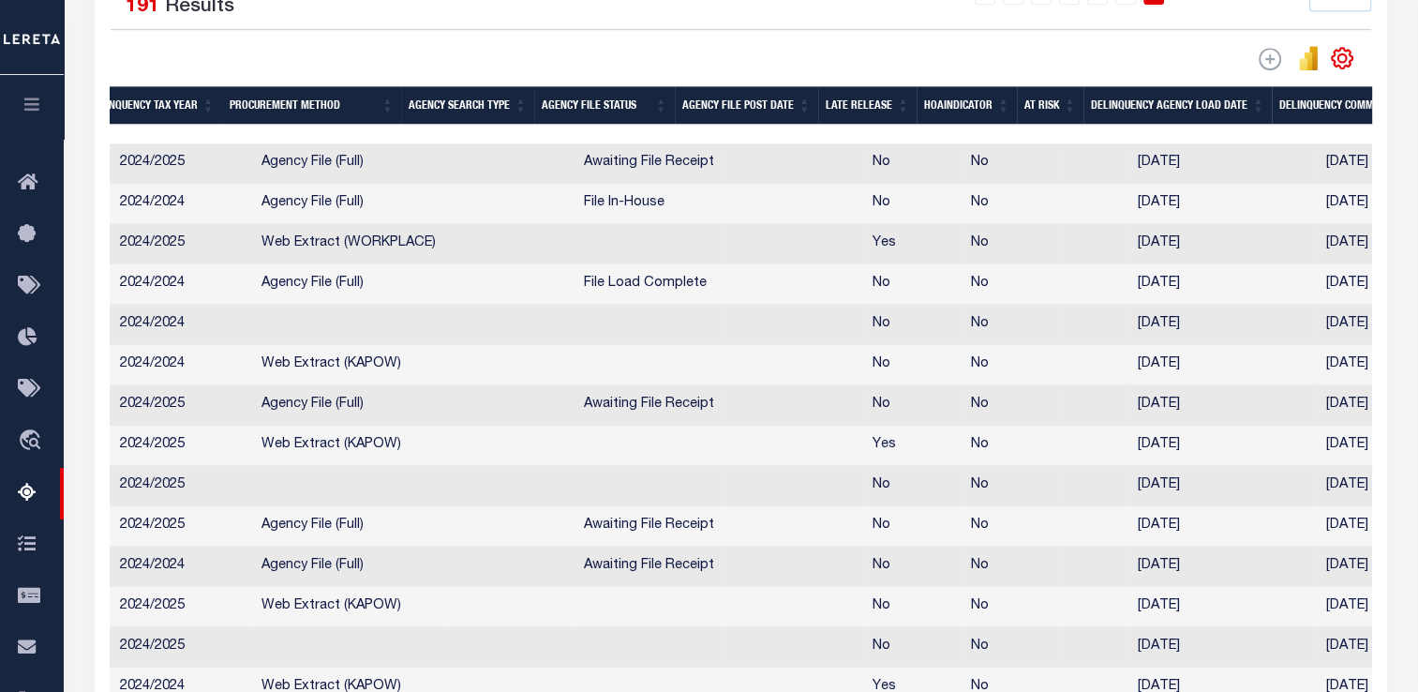
drag, startPoint x: 709, startPoint y: 469, endPoint x: 397, endPoint y: 463, distance: 312.1
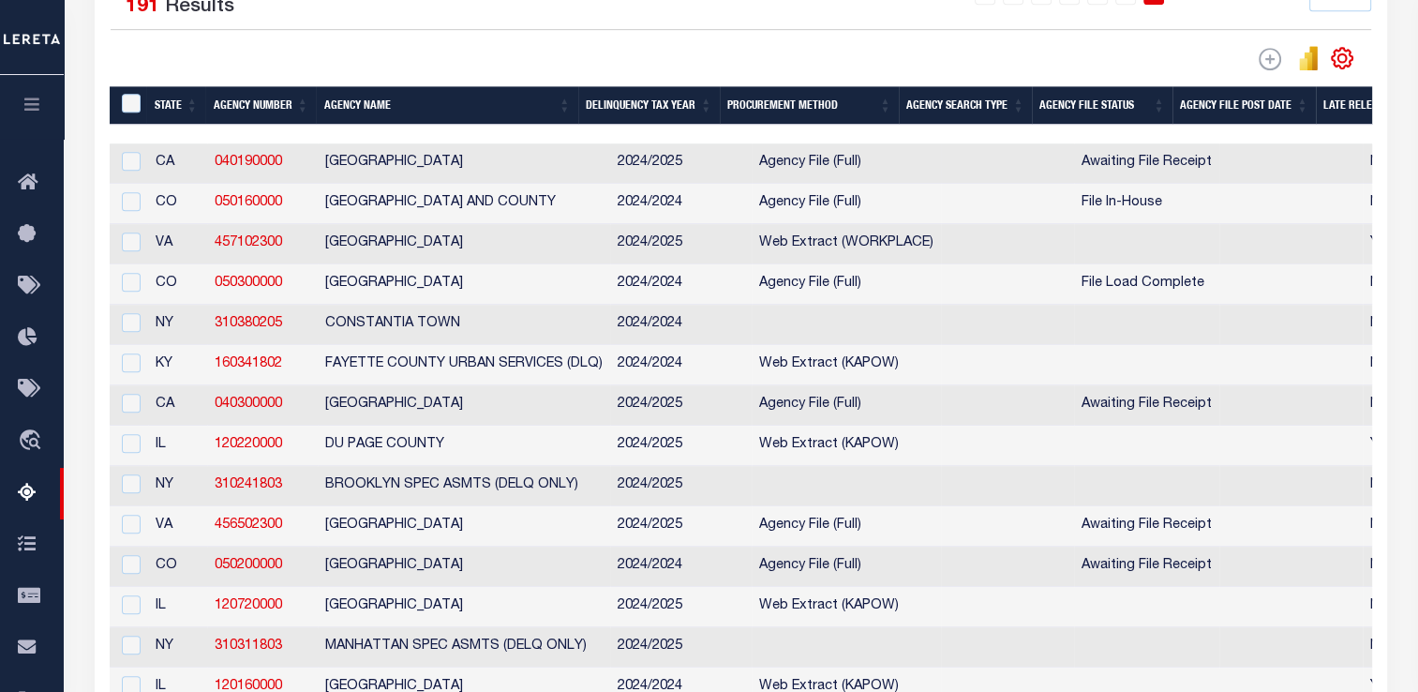
scroll to position [0, 11]
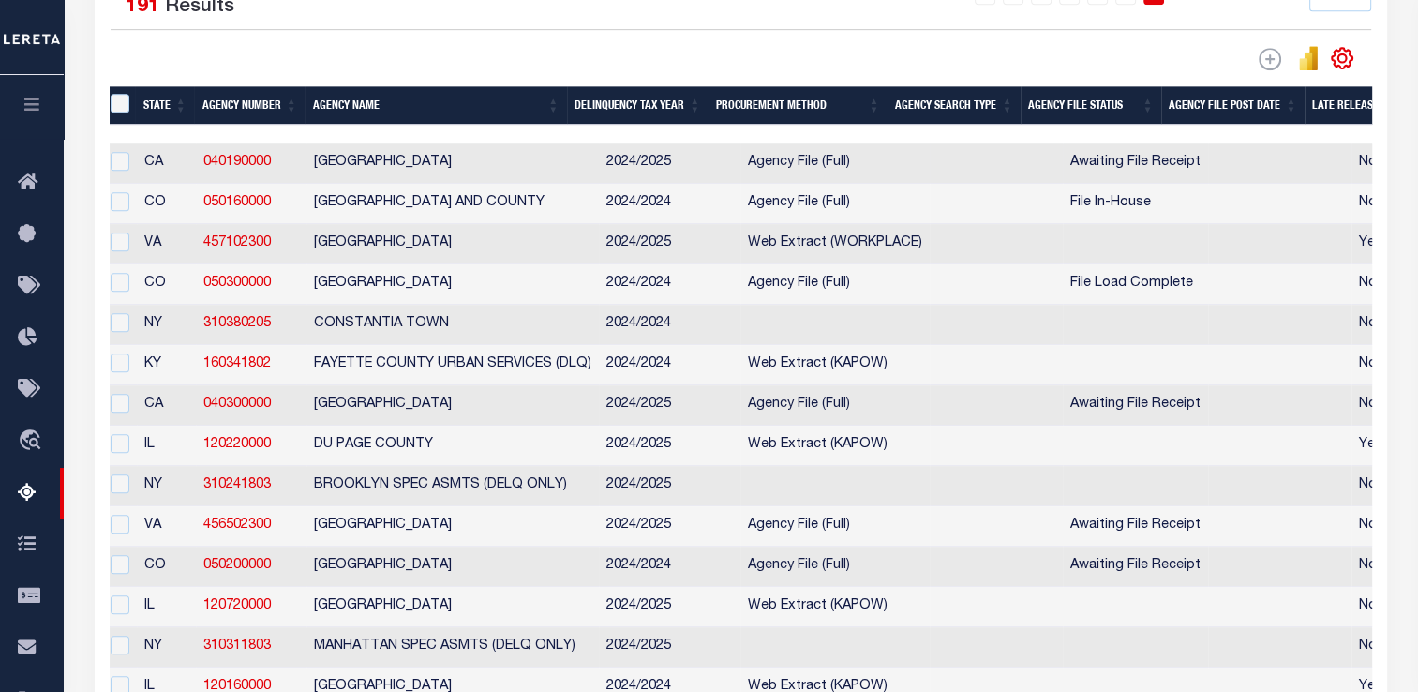
drag, startPoint x: 881, startPoint y: 175, endPoint x: 902, endPoint y: 173, distance: 21.6
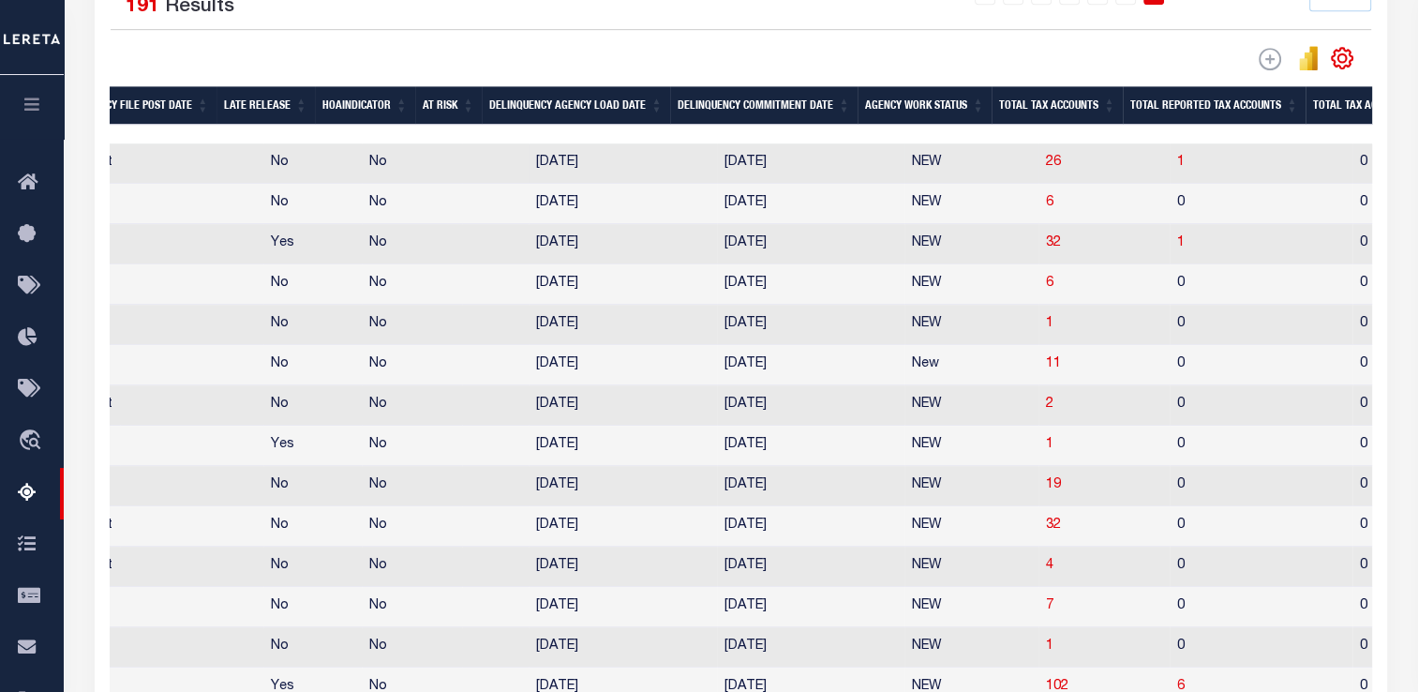
drag, startPoint x: 854, startPoint y: 171, endPoint x: 1017, endPoint y: 166, distance: 163.1
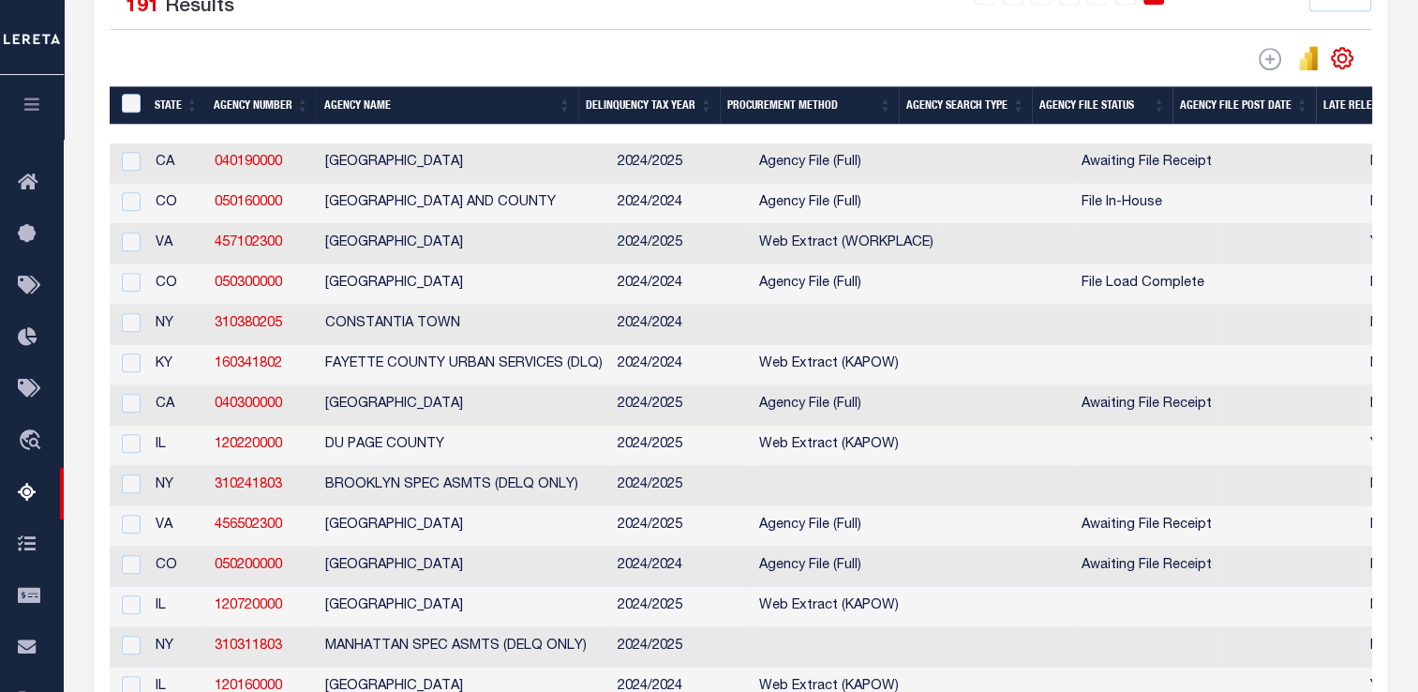
drag, startPoint x: 922, startPoint y: 168, endPoint x: 659, endPoint y: 146, distance: 264.2
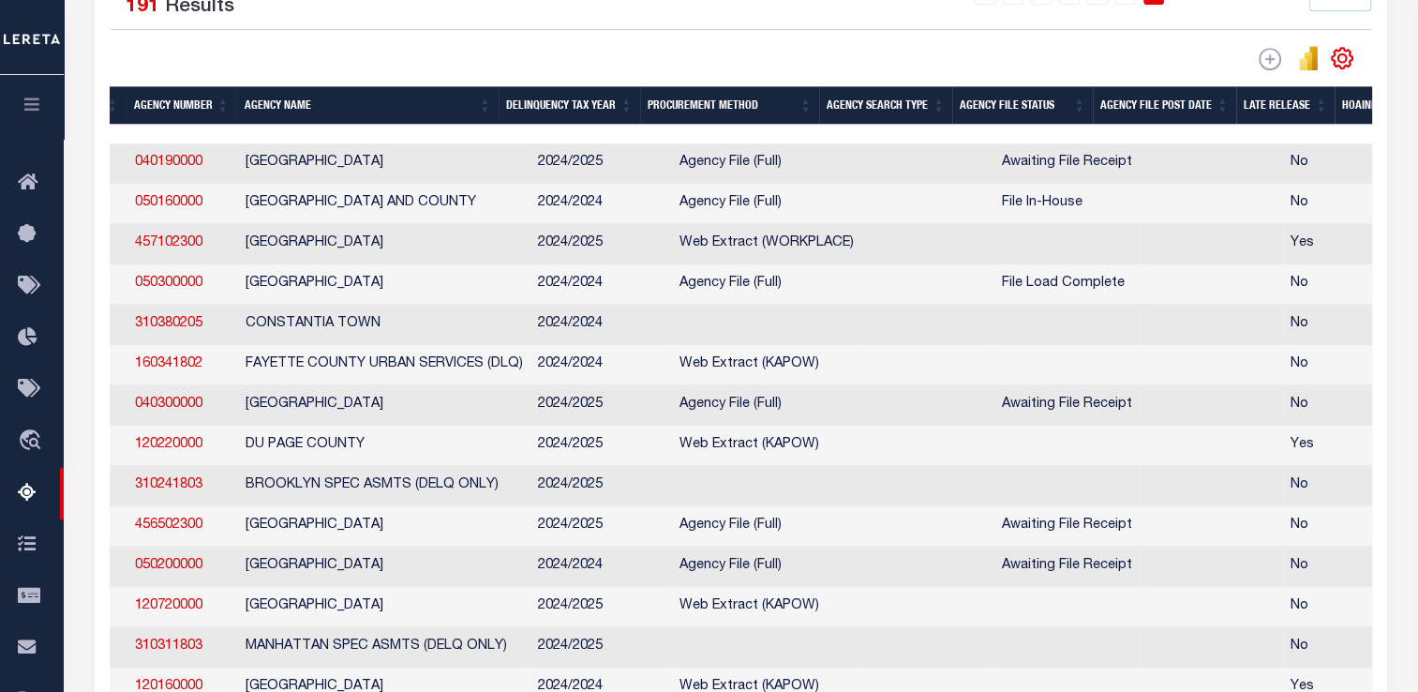
drag, startPoint x: 854, startPoint y: 167, endPoint x: 992, endPoint y: 171, distance: 138.7
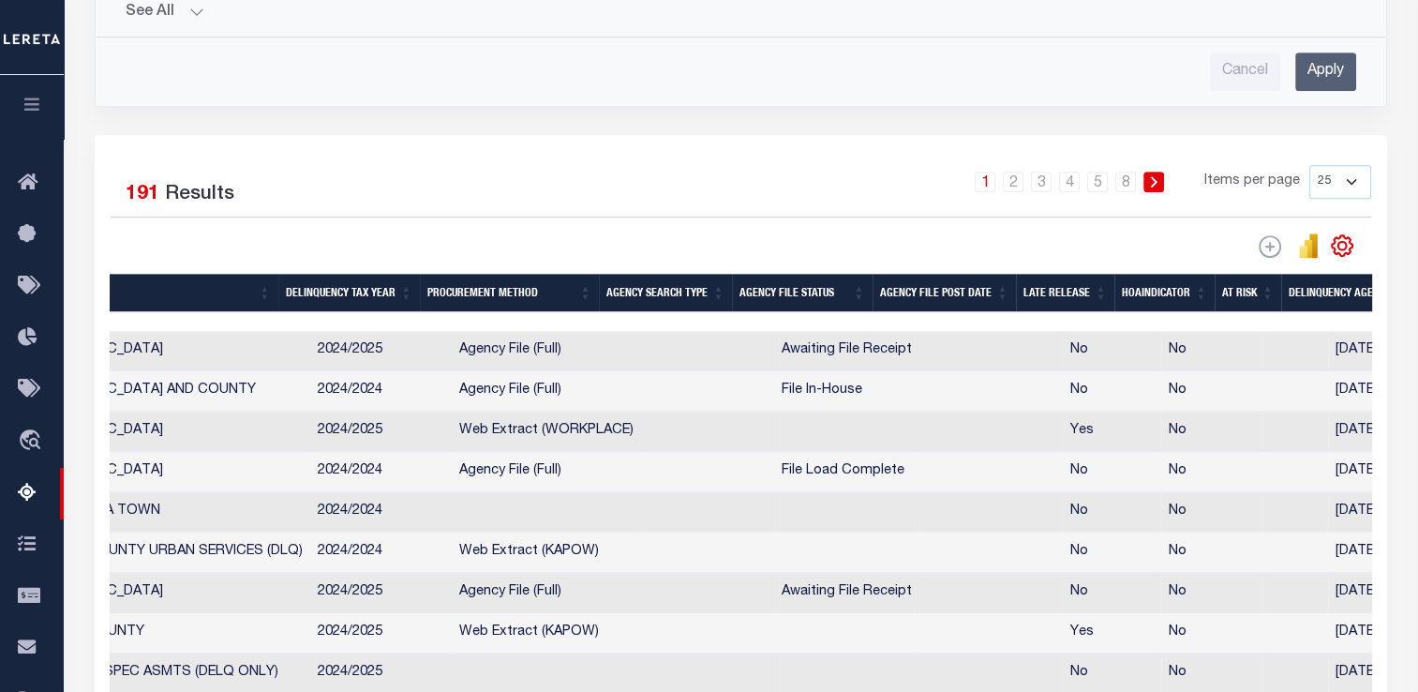
scroll to position [0, 0]
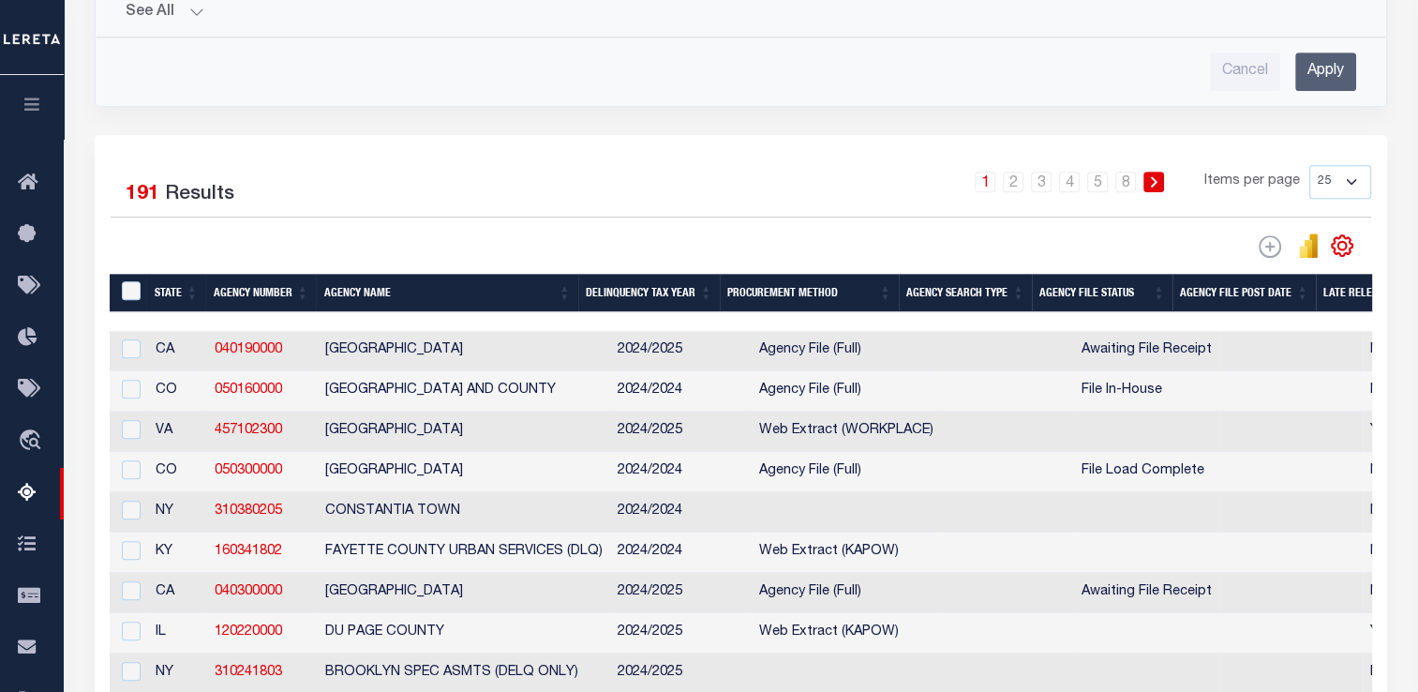
drag, startPoint x: 510, startPoint y: 482, endPoint x: 302, endPoint y: 474, distance: 208.2
drag, startPoint x: 318, startPoint y: 474, endPoint x: 213, endPoint y: 474, distance: 104.9
copy link "050300000"
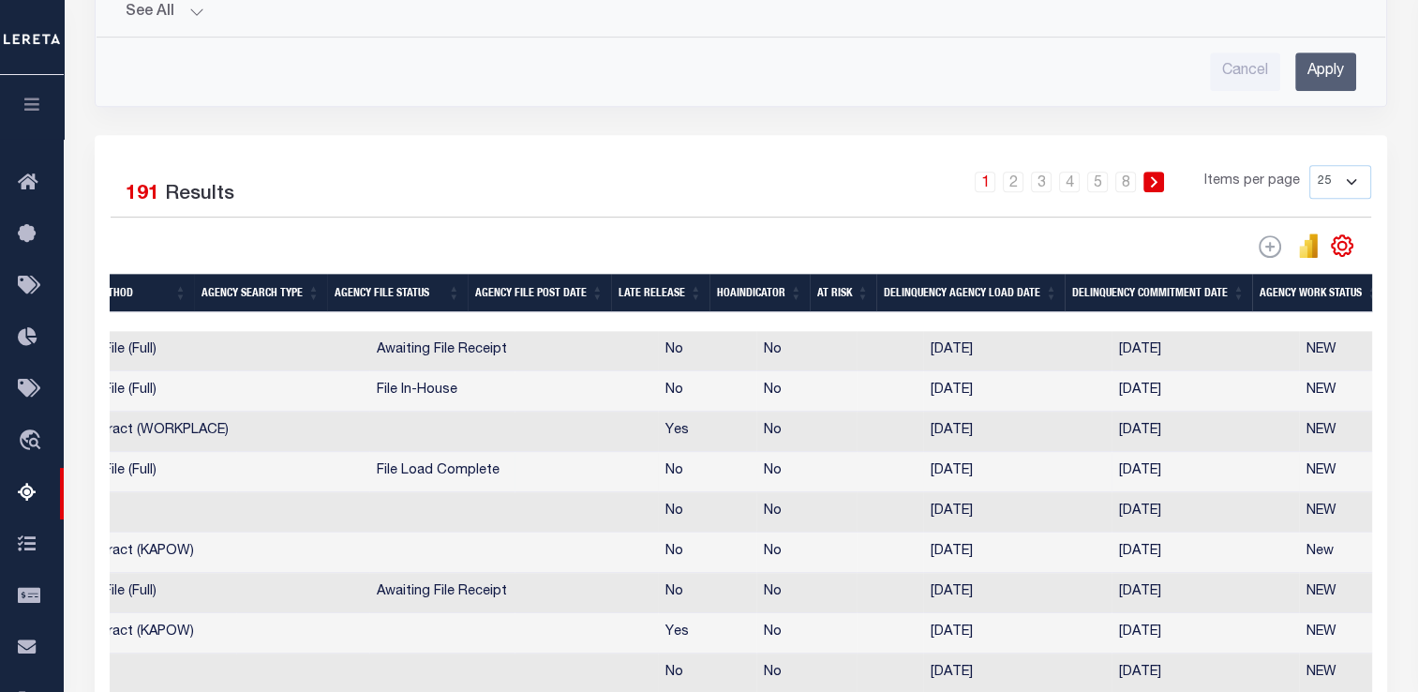
scroll to position [0, 1298]
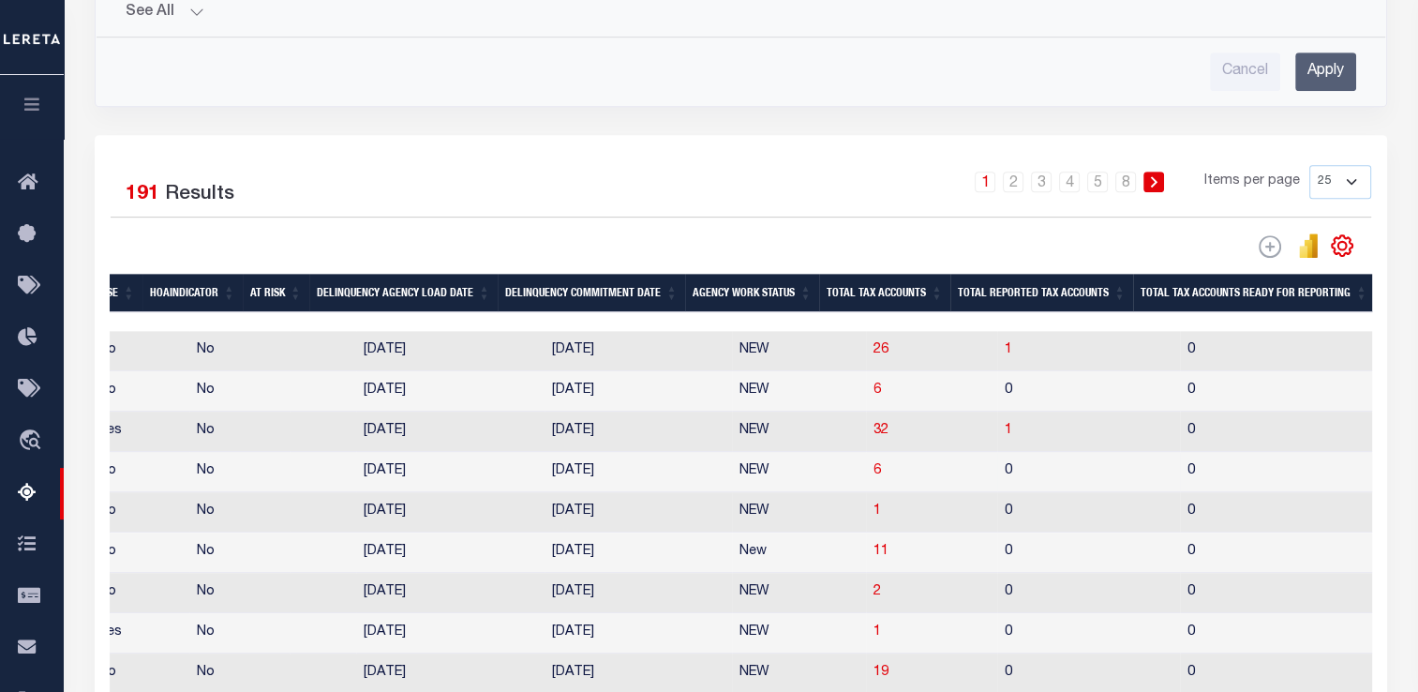
drag, startPoint x: 510, startPoint y: 470, endPoint x: 600, endPoint y: 465, distance: 90.1
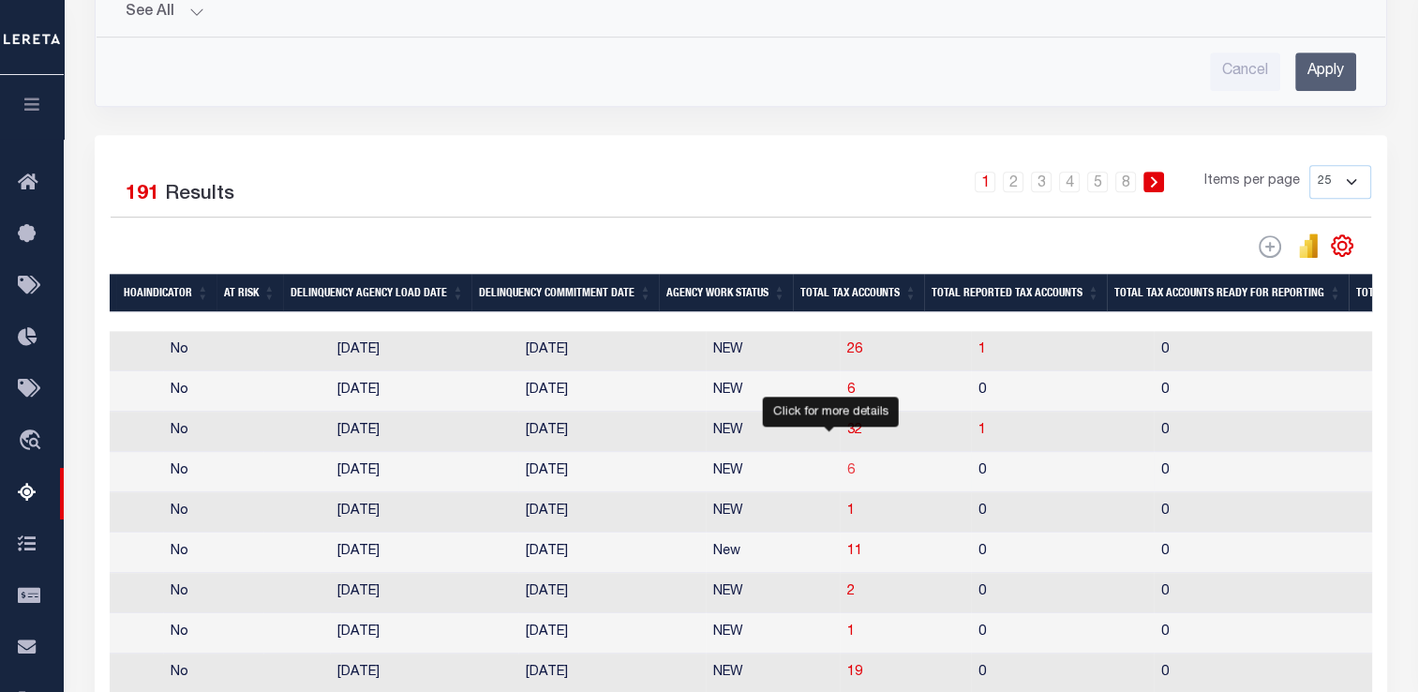
click at [847, 470] on span "6" at bounding box center [850, 470] width 7 height 13
select select "100"
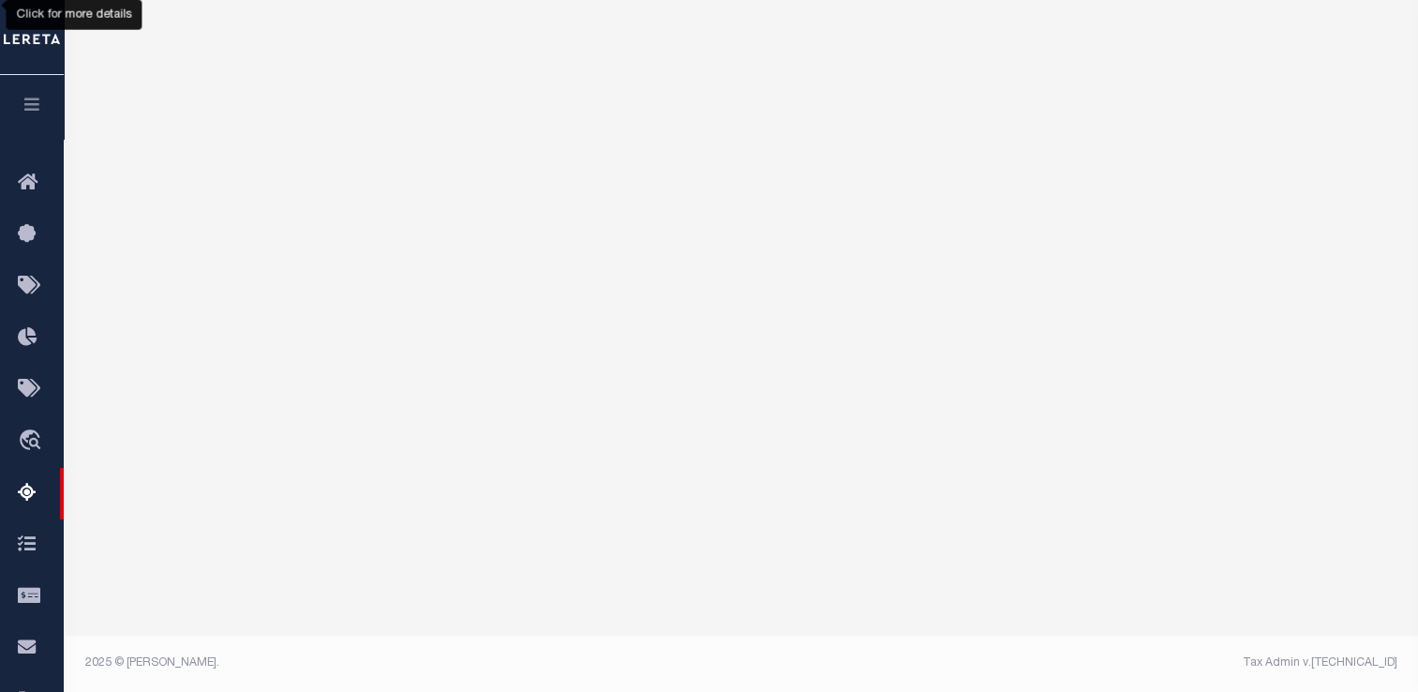
scroll to position [242, 0]
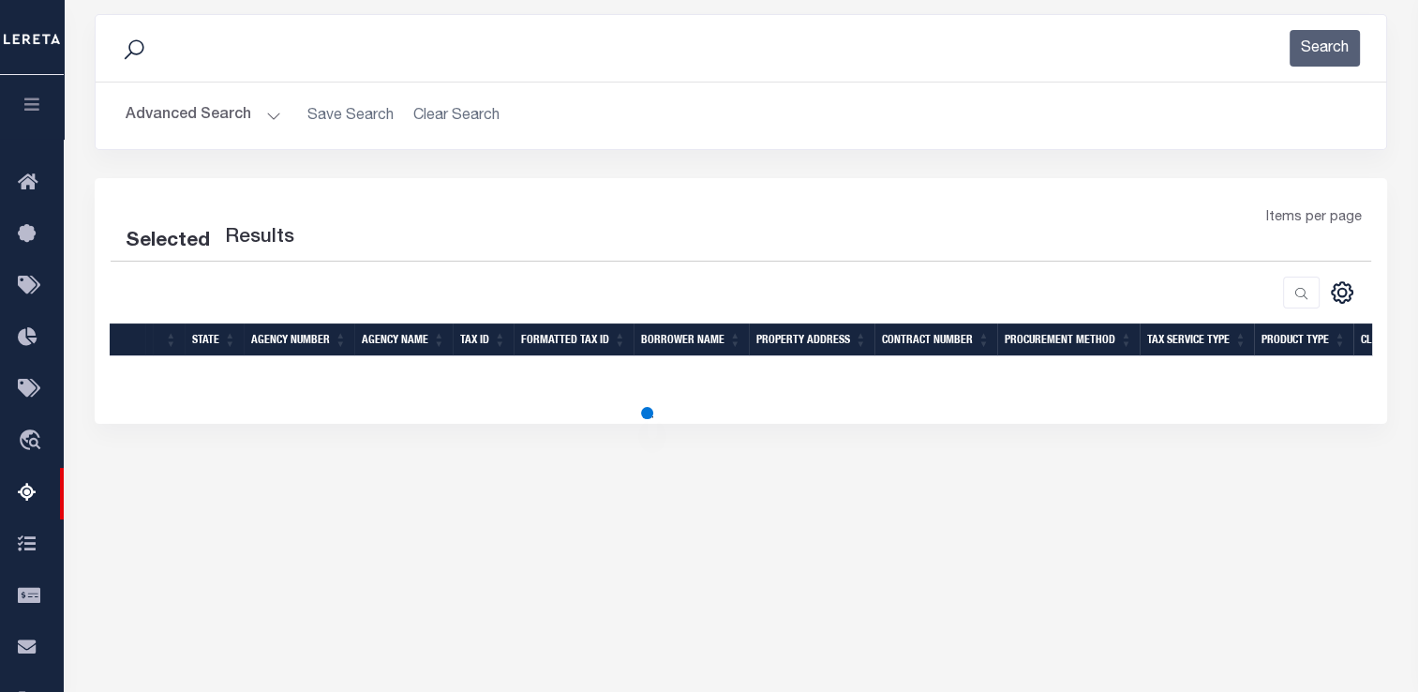
select select "100"
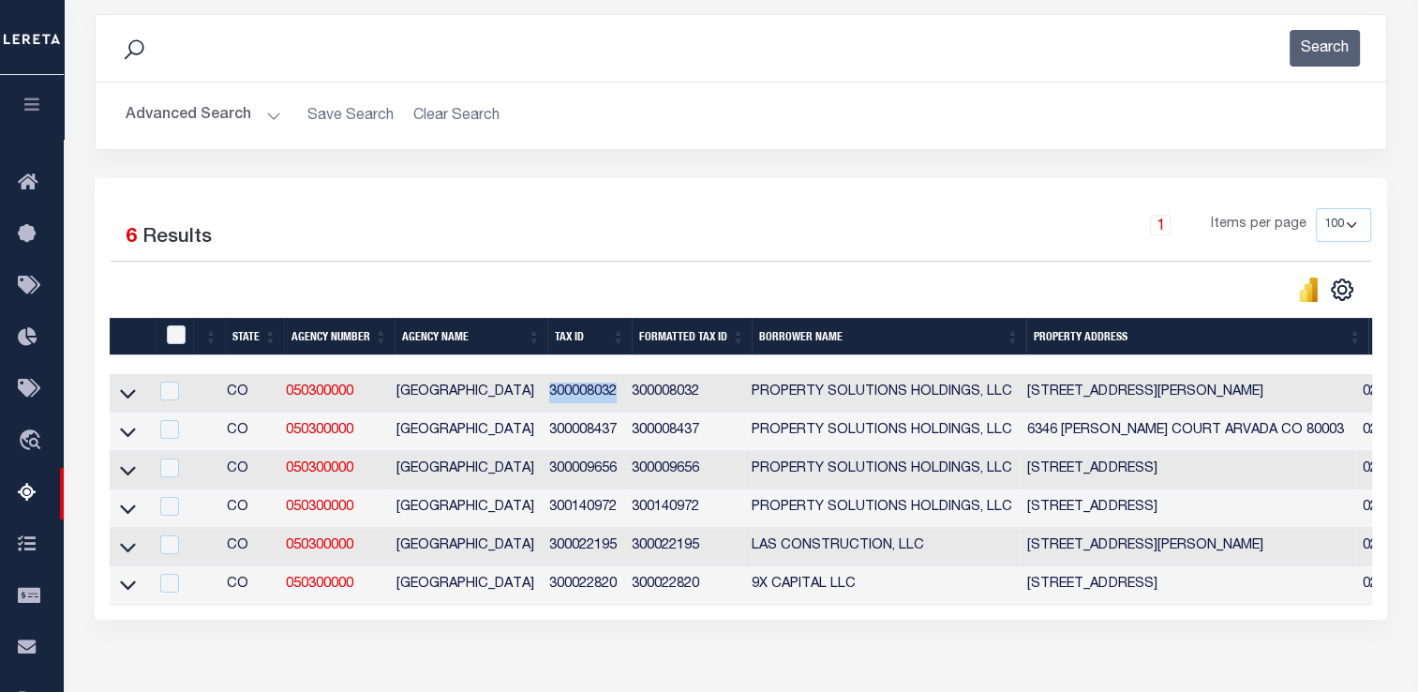
drag, startPoint x: 549, startPoint y: 392, endPoint x: 621, endPoint y: 391, distance: 72.2
click at [621, 391] on td "300008032" at bounding box center [583, 393] width 83 height 38
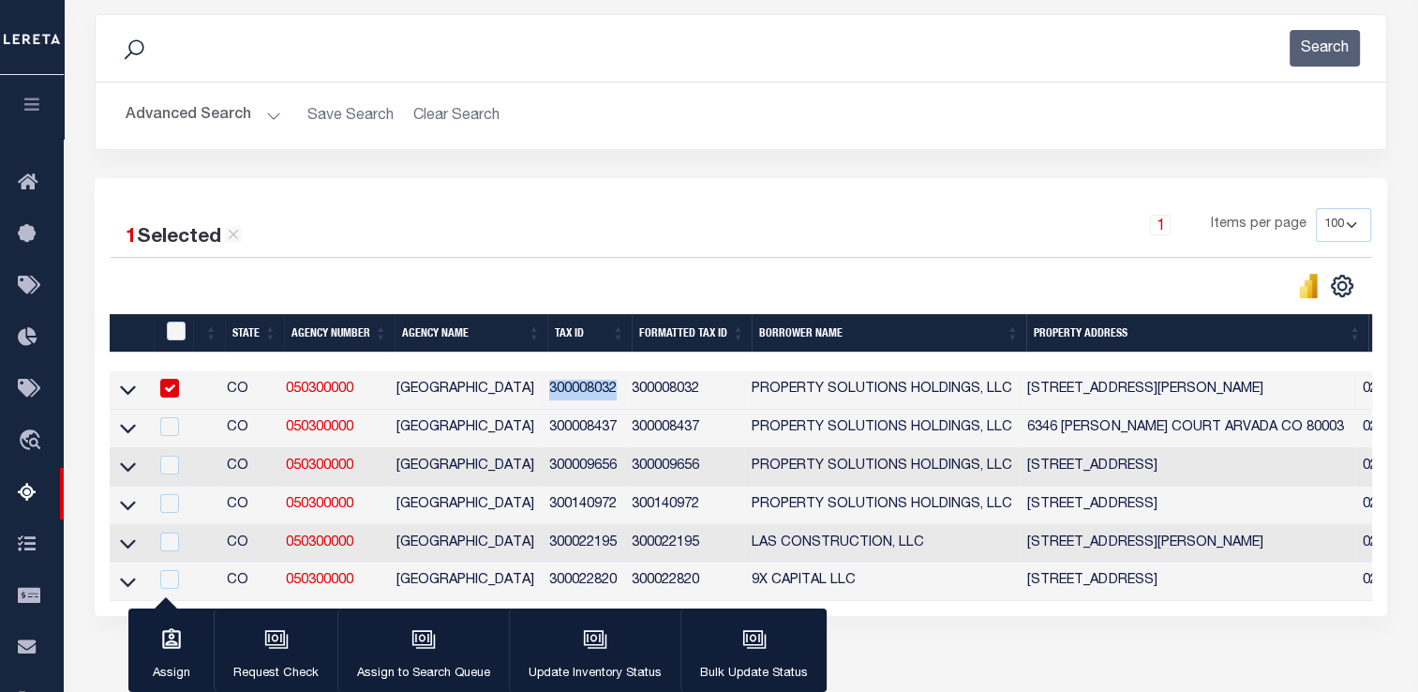
copy td "300008032"
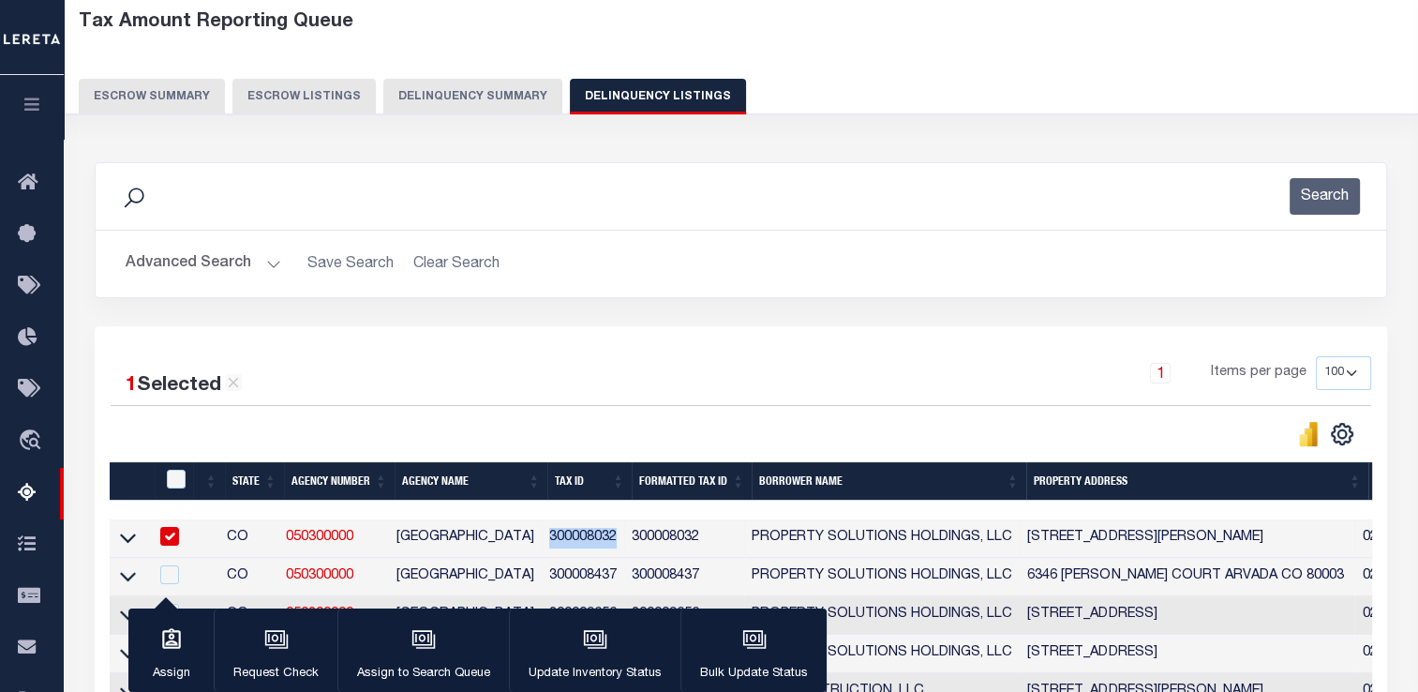
scroll to position [350, 0]
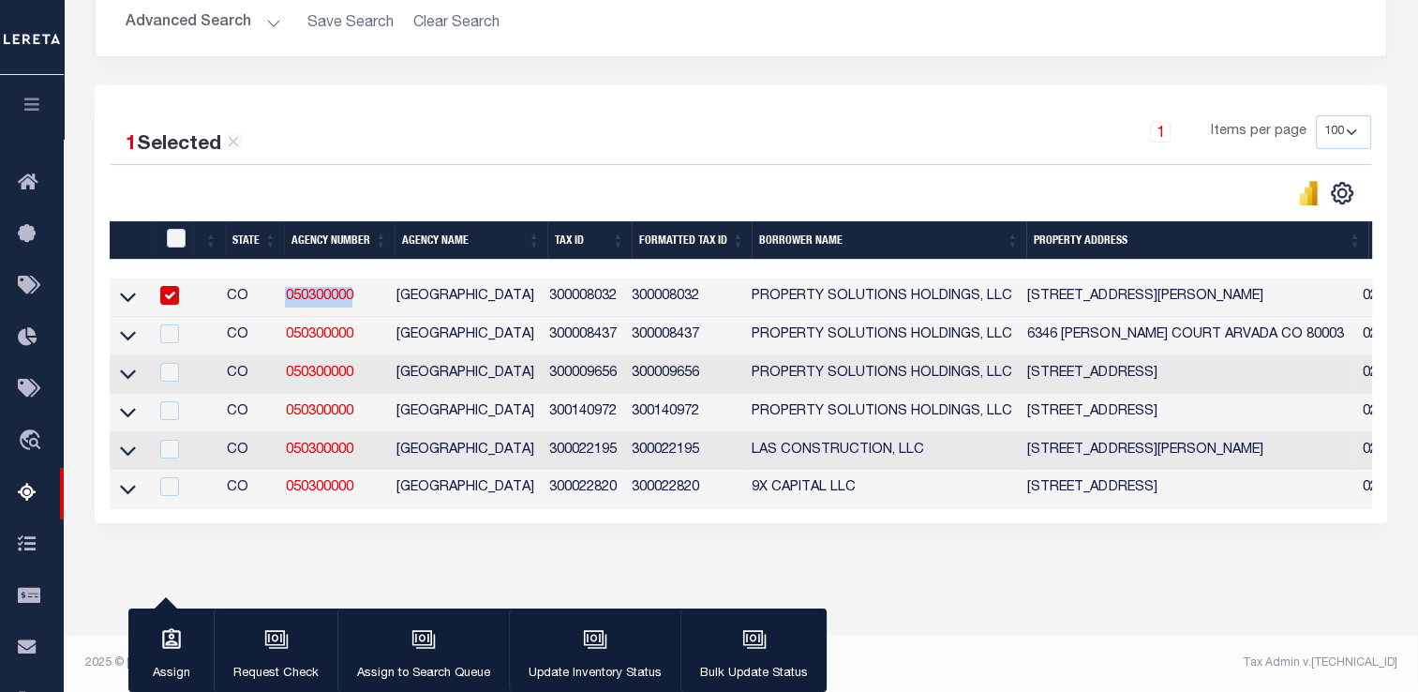
drag, startPoint x: 336, startPoint y: 294, endPoint x: 285, endPoint y: 294, distance: 51.5
click at [285, 294] on td "050300000" at bounding box center [332, 297] width 111 height 38
checkbox input "false"
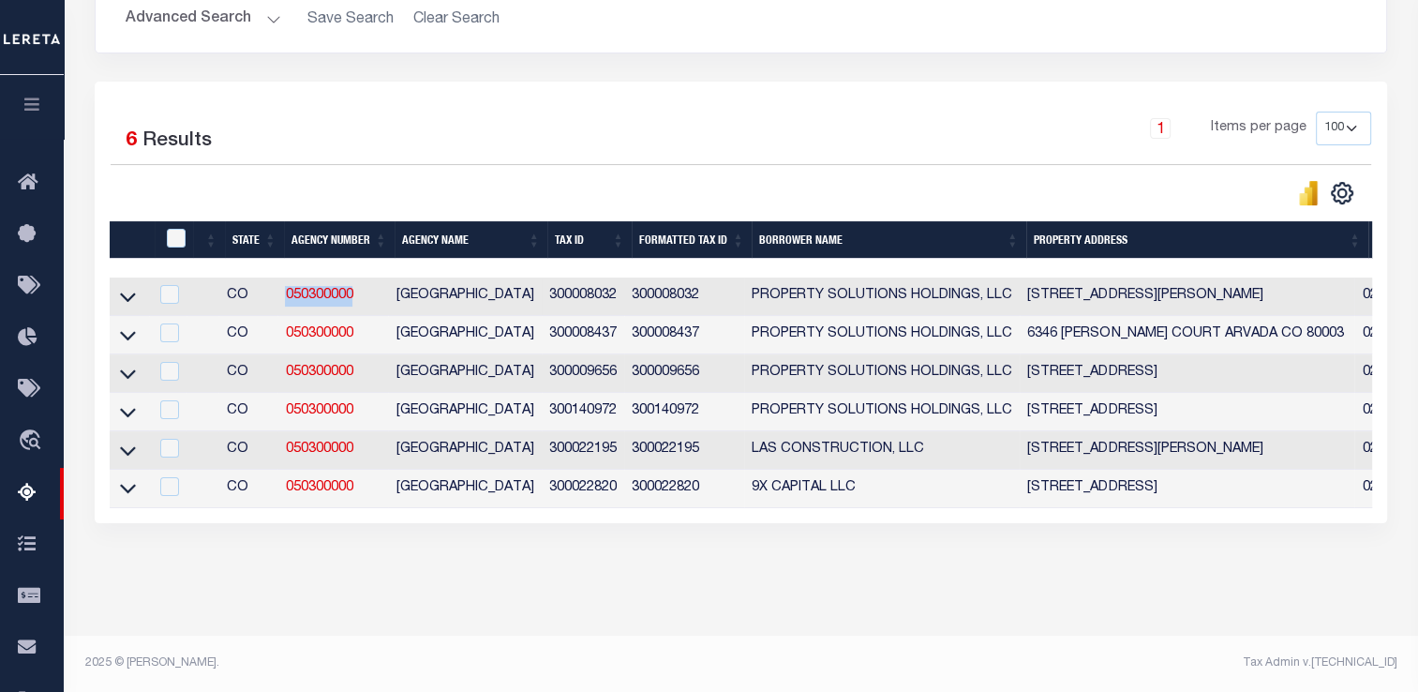
copy link "050300000"
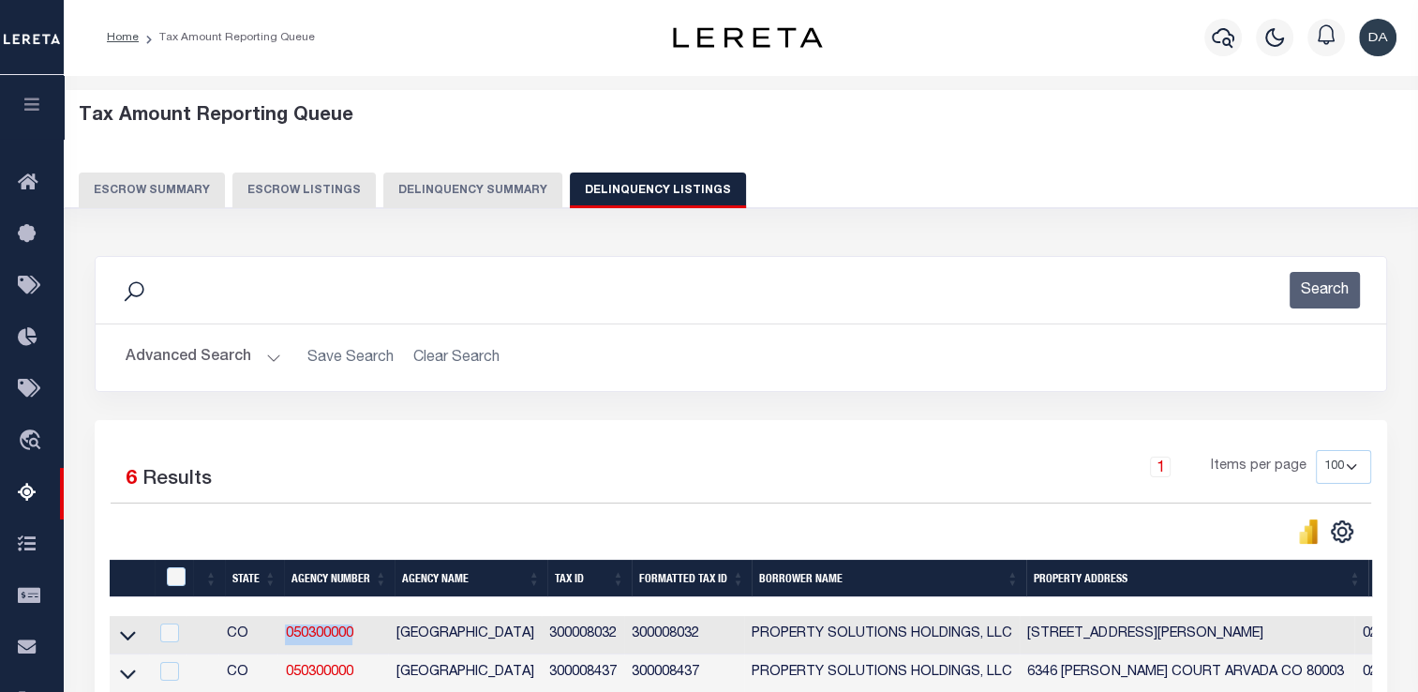
click at [477, 178] on button "Delinquency Summary" at bounding box center [472, 190] width 179 height 36
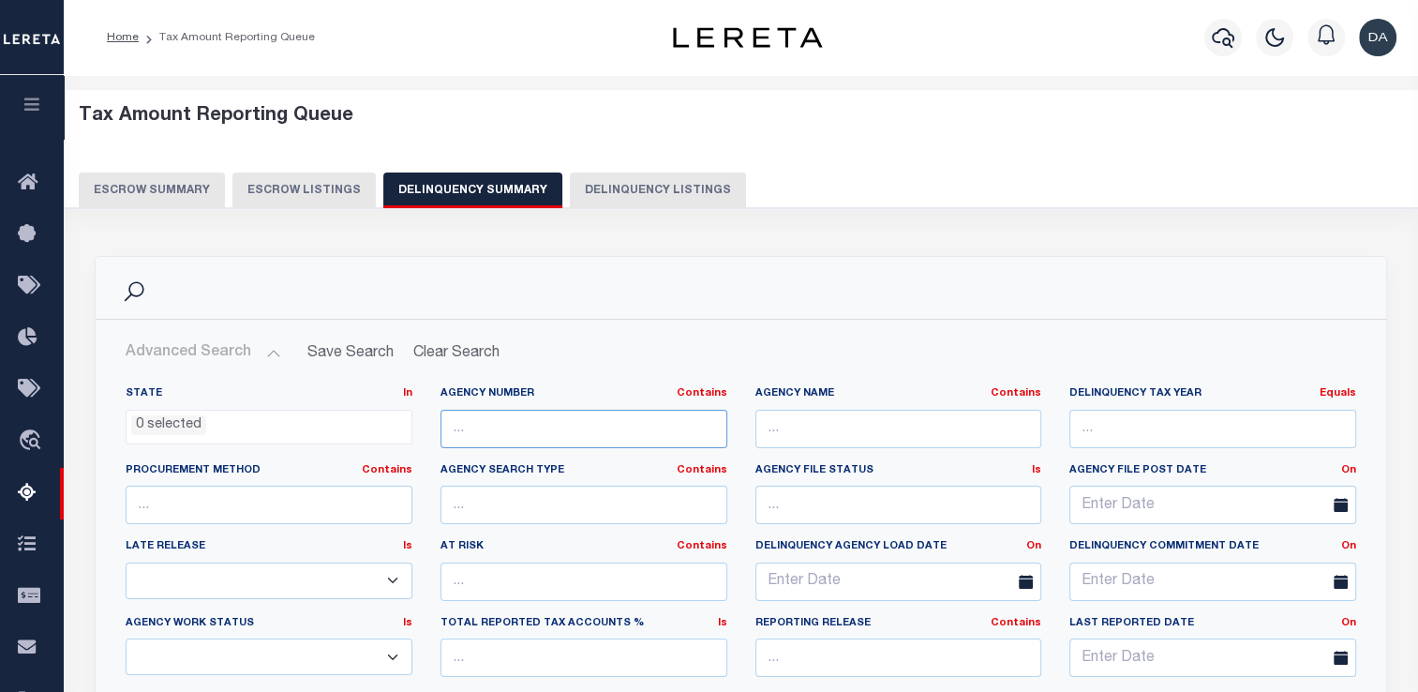
click at [645, 441] on input "text" at bounding box center [583, 428] width 287 height 38
paste input "050300000"
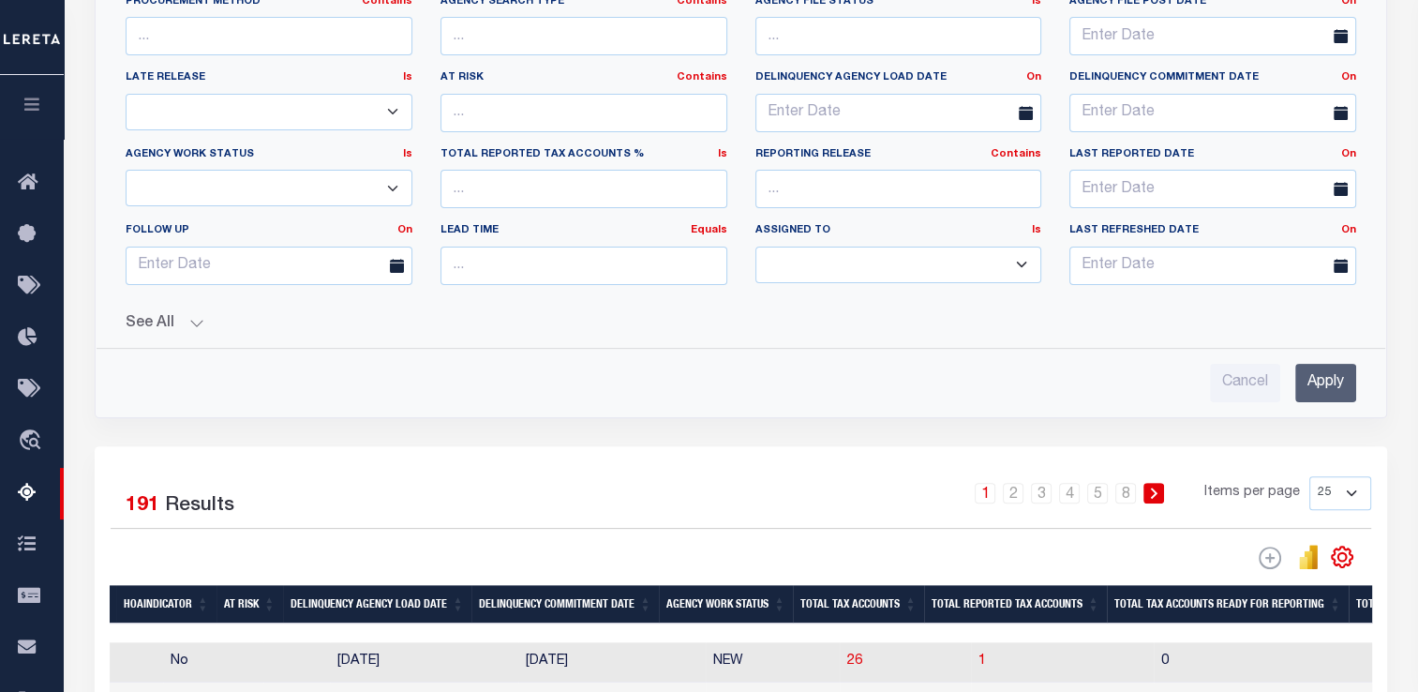
type input "050300000"
click at [1343, 394] on input "Apply" at bounding box center [1325, 383] width 61 height 38
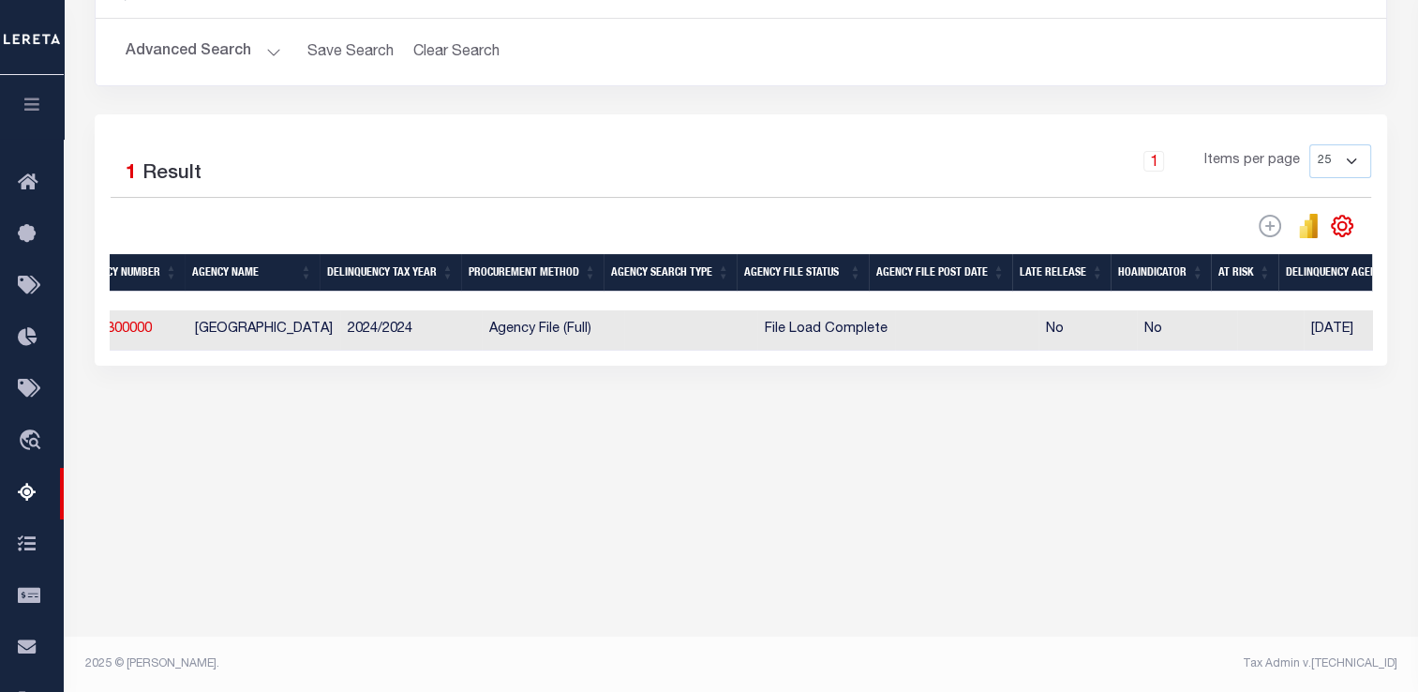
scroll to position [0, 0]
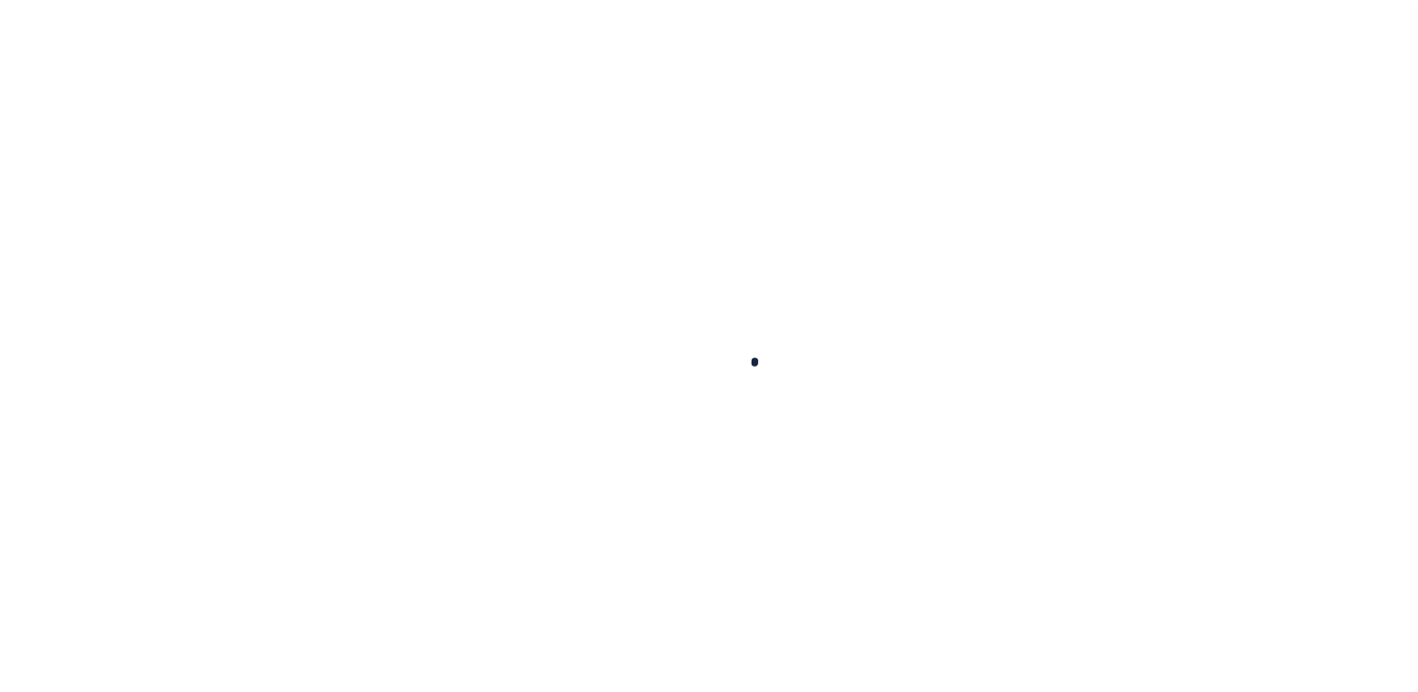
select select
checkbox input "false"
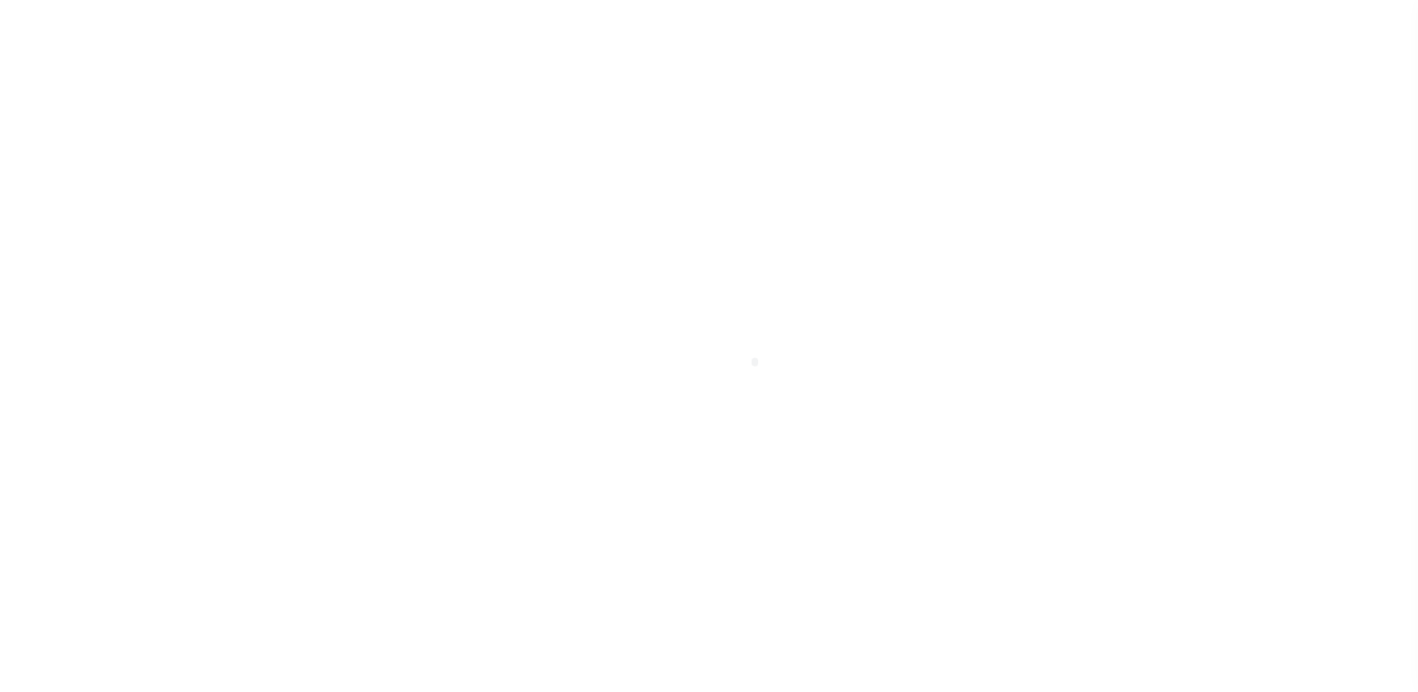
checkbox input "false"
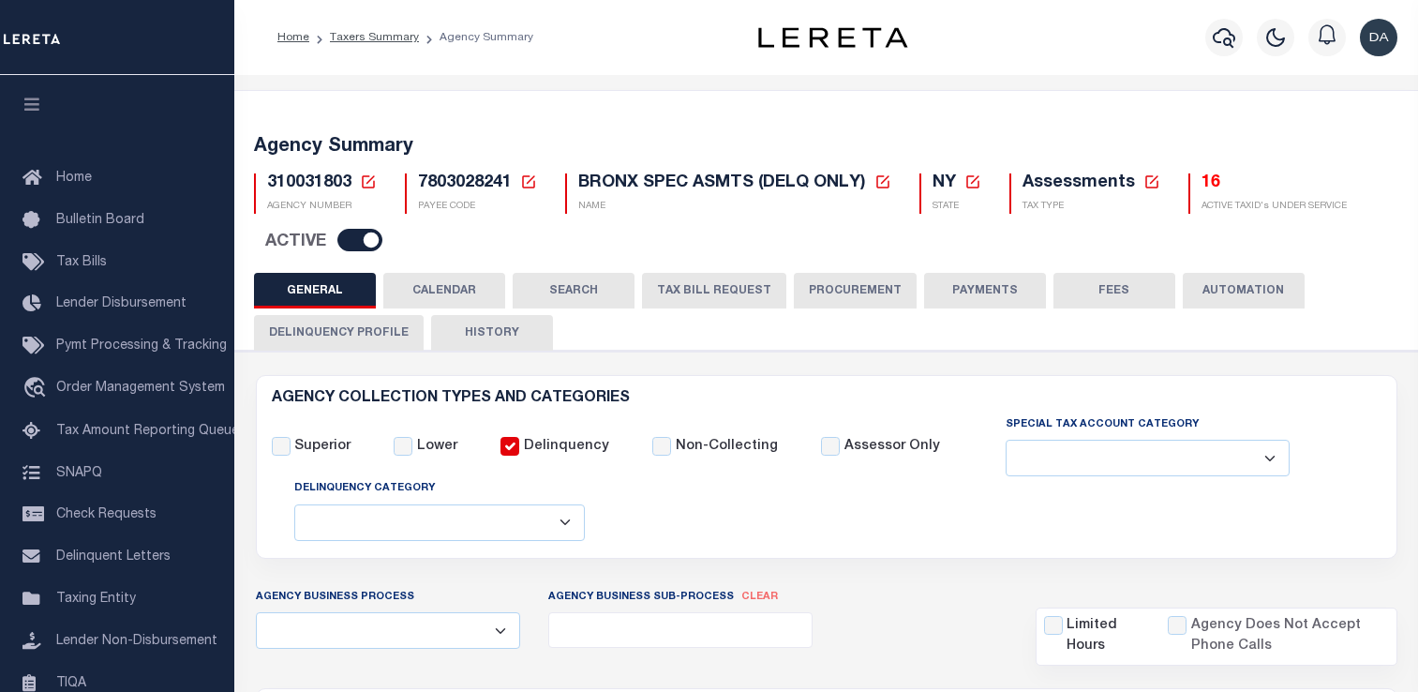
select select
click at [454, 189] on span "7803028241" at bounding box center [465, 182] width 94 height 17
copy h5 "7803028241"
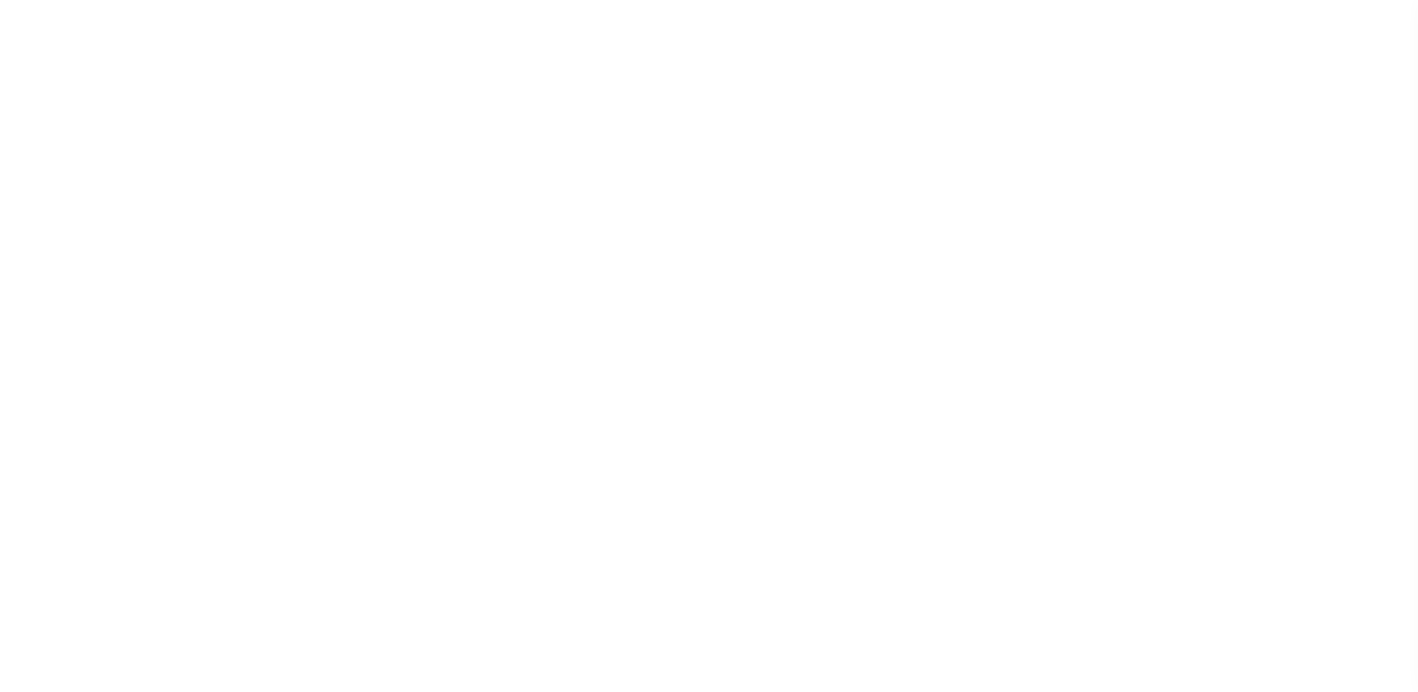
select select
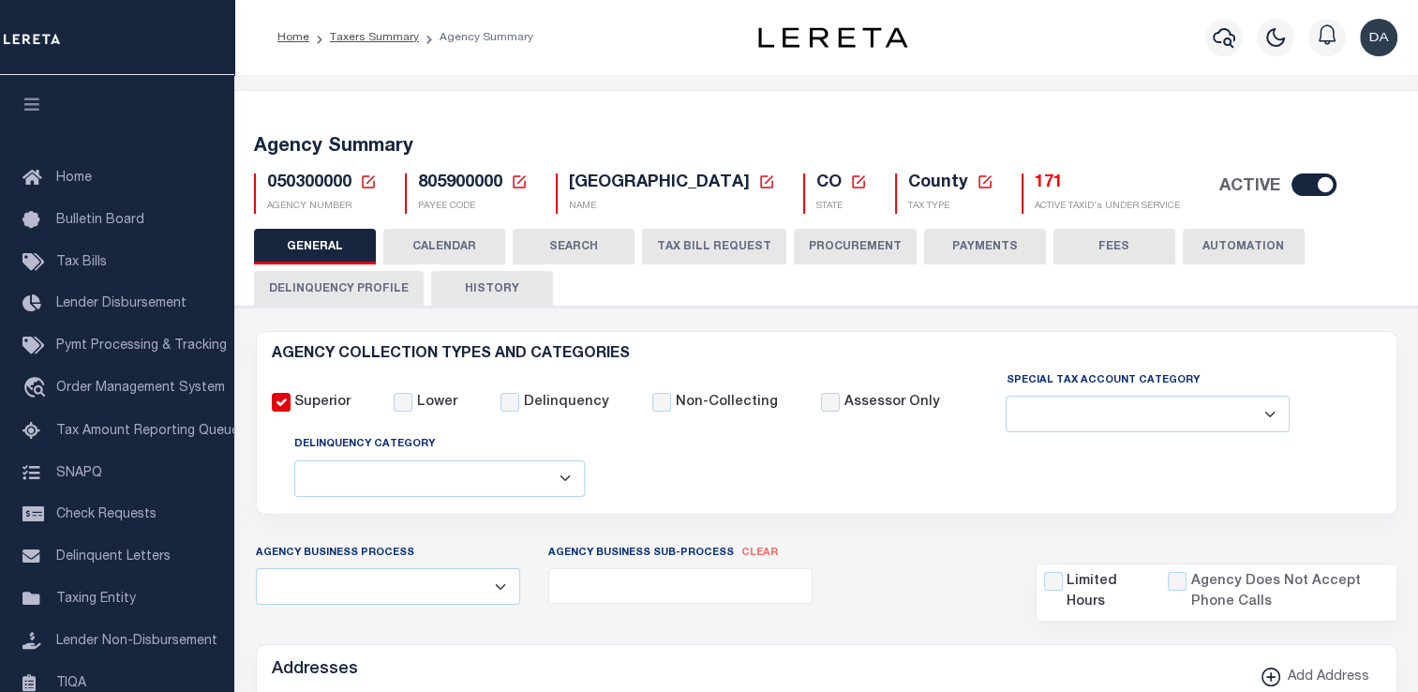
click at [318, 185] on span "050300000" at bounding box center [309, 182] width 84 height 17
copy h5 "050300000"
click at [454, 171] on div "050300000 Agency Number Edit Cancel Ok" at bounding box center [826, 185] width 1173 height 55
click at [441, 181] on span "805900000" at bounding box center [460, 182] width 84 height 17
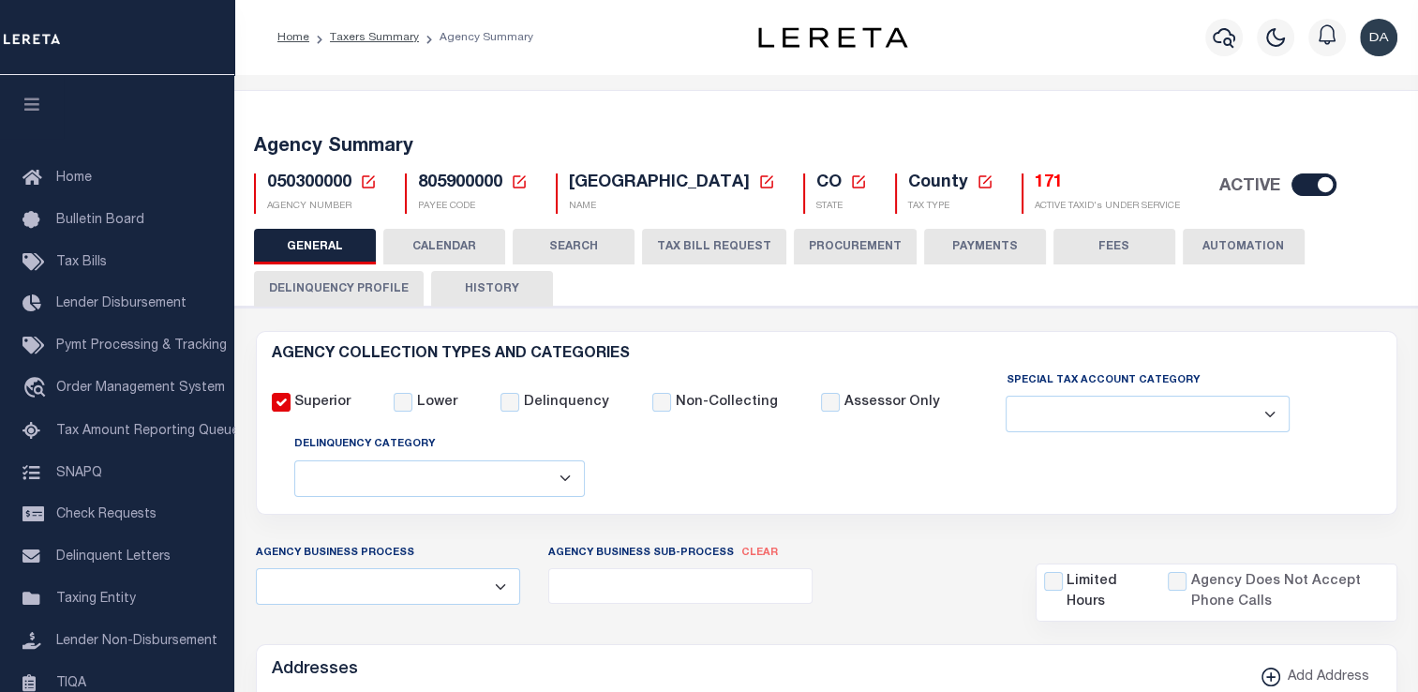
click at [441, 181] on span "805900000" at bounding box center [460, 182] width 84 height 17
drag, startPoint x: 442, startPoint y: 181, endPoint x: 548, endPoint y: 186, distance: 106.0
click at [548, 186] on div "[GEOGRAPHIC_DATA] New Agency Name Cancel Save NAME" at bounding box center [665, 193] width 247 height 40
